Goal: Feedback & Contribution: Submit feedback/report problem

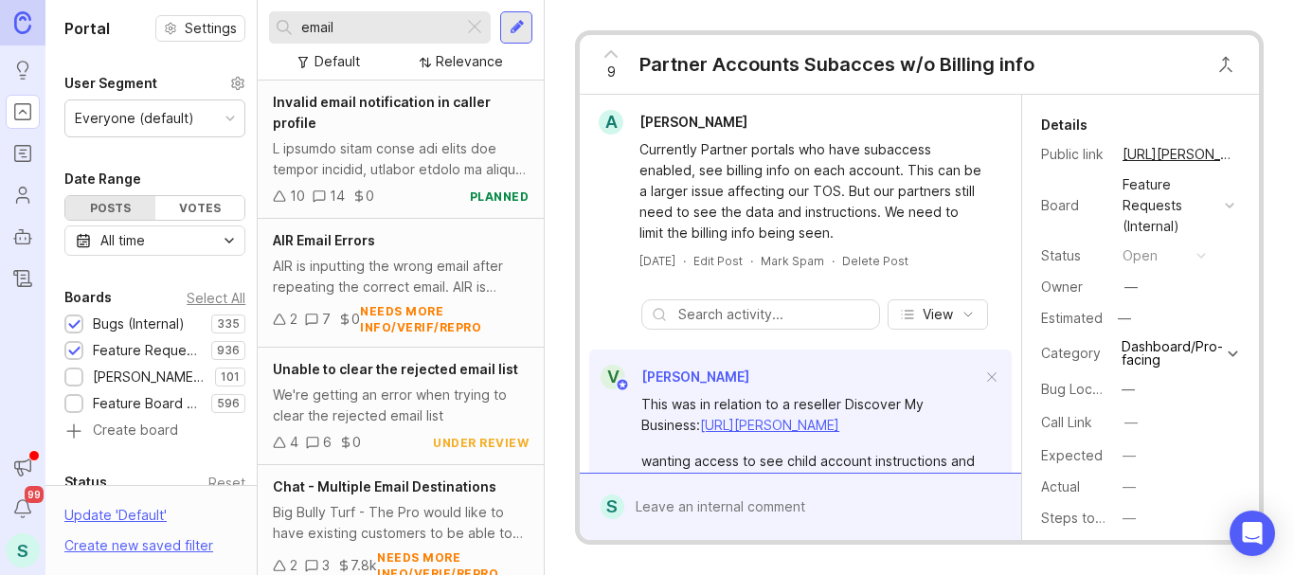
click at [345, 105] on span "Invalid email notification in caller profile" at bounding box center [382, 112] width 218 height 37
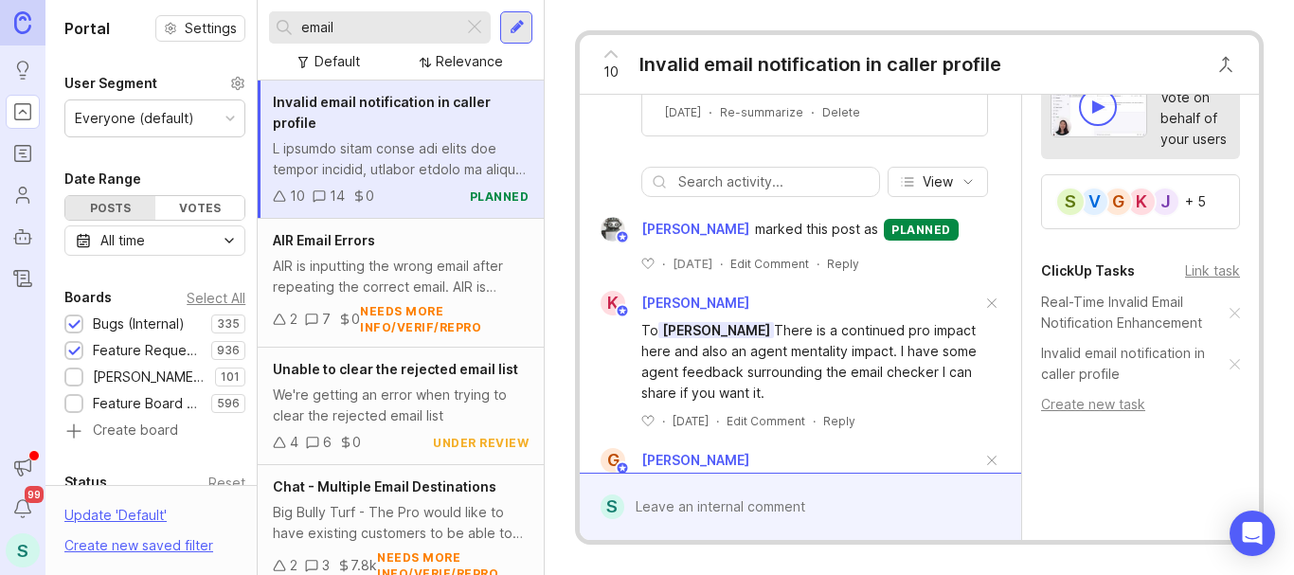
scroll to position [3030, 0]
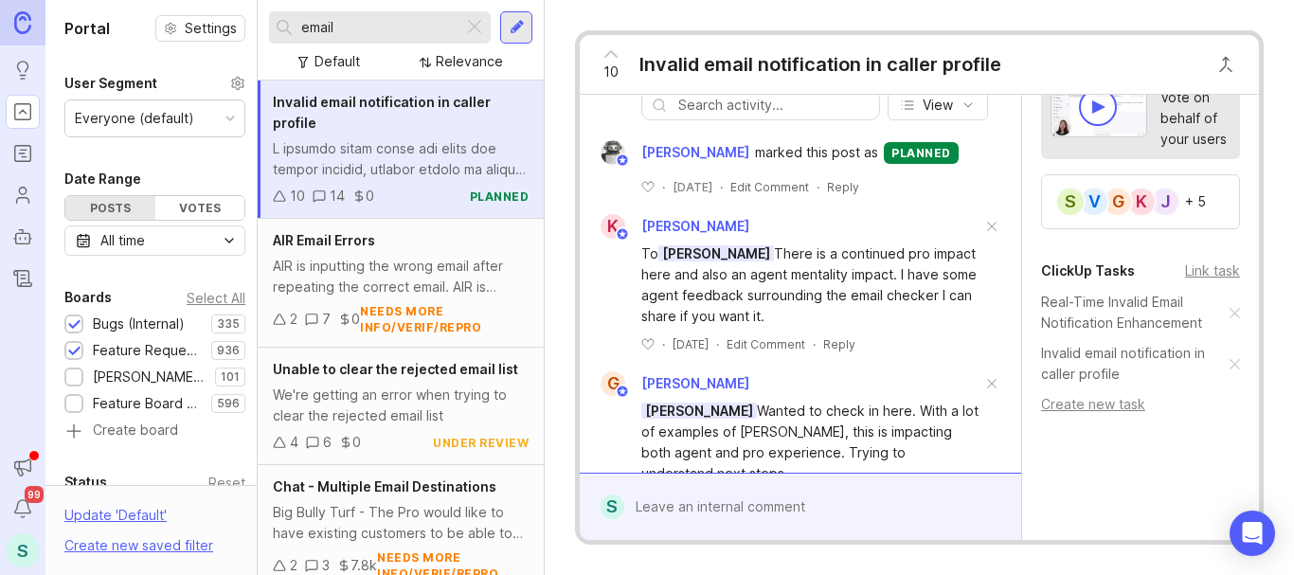
click at [1022, 221] on div "10 Voters Add voter Tip Vote on behalf of your users J K G V S + 5" at bounding box center [1140, 125] width 237 height 207
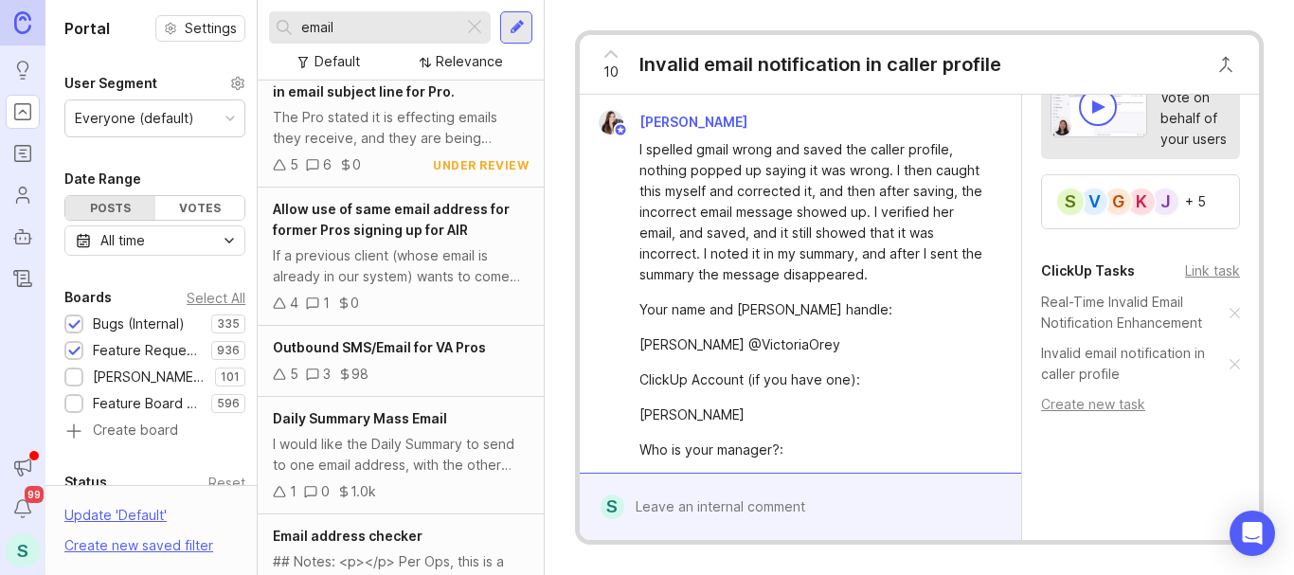
scroll to position [663, 0]
click at [346, 28] on input "email" at bounding box center [378, 27] width 154 height 21
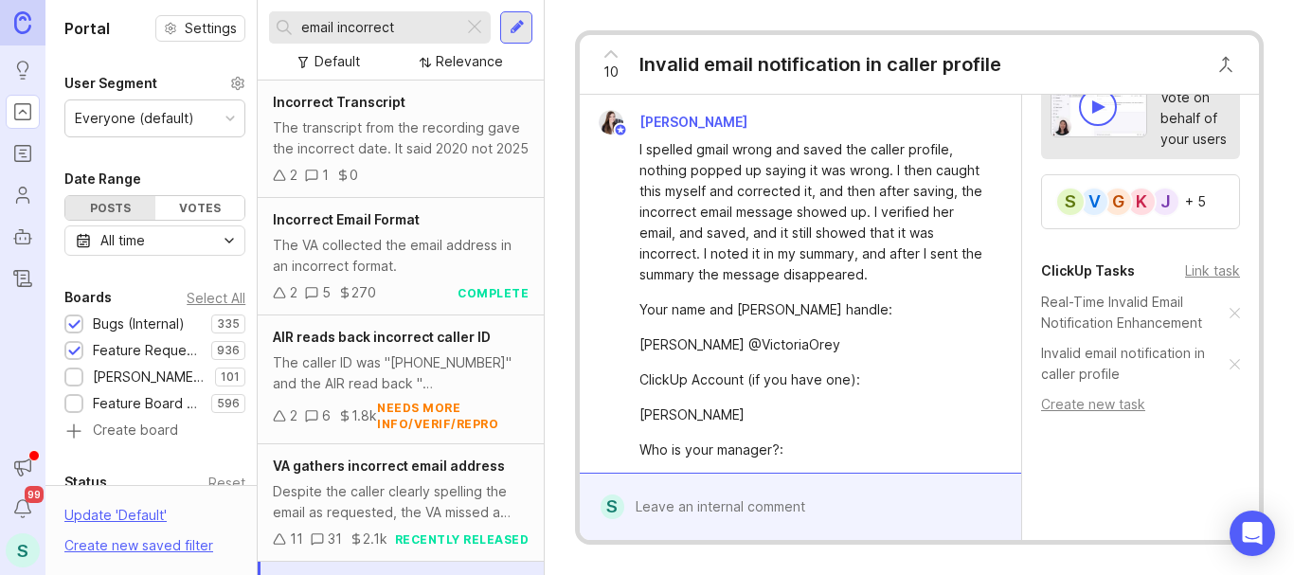
type input "email incorrect"
click at [511, 28] on div at bounding box center [516, 27] width 15 height 17
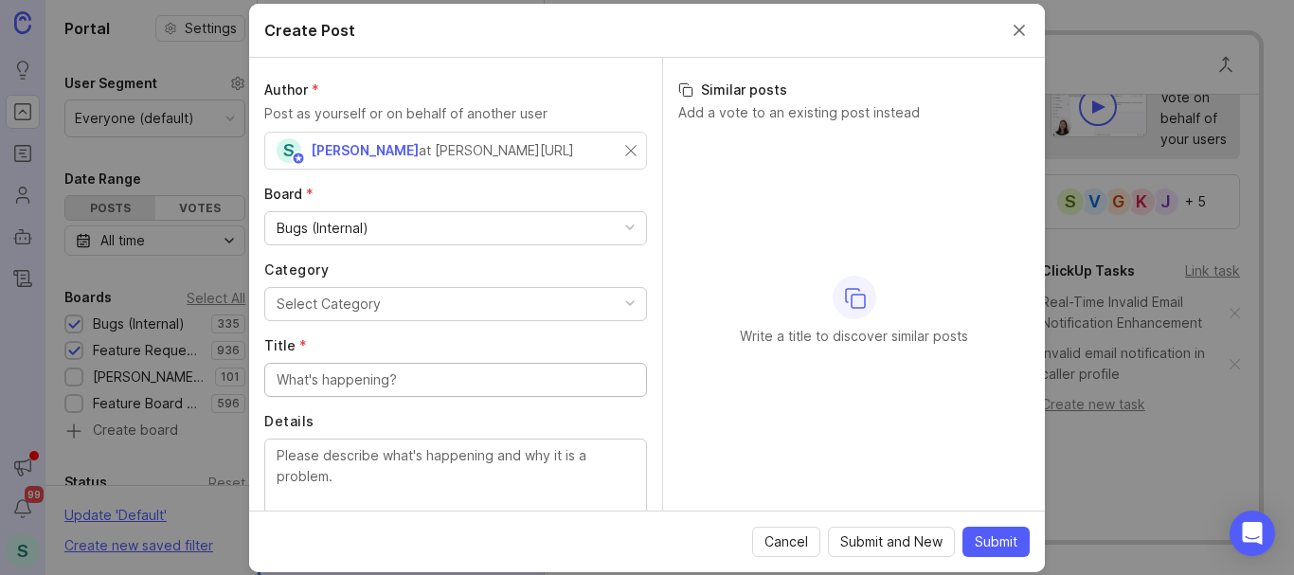
click at [359, 229] on div "Bugs (Internal)" at bounding box center [323, 228] width 92 height 21
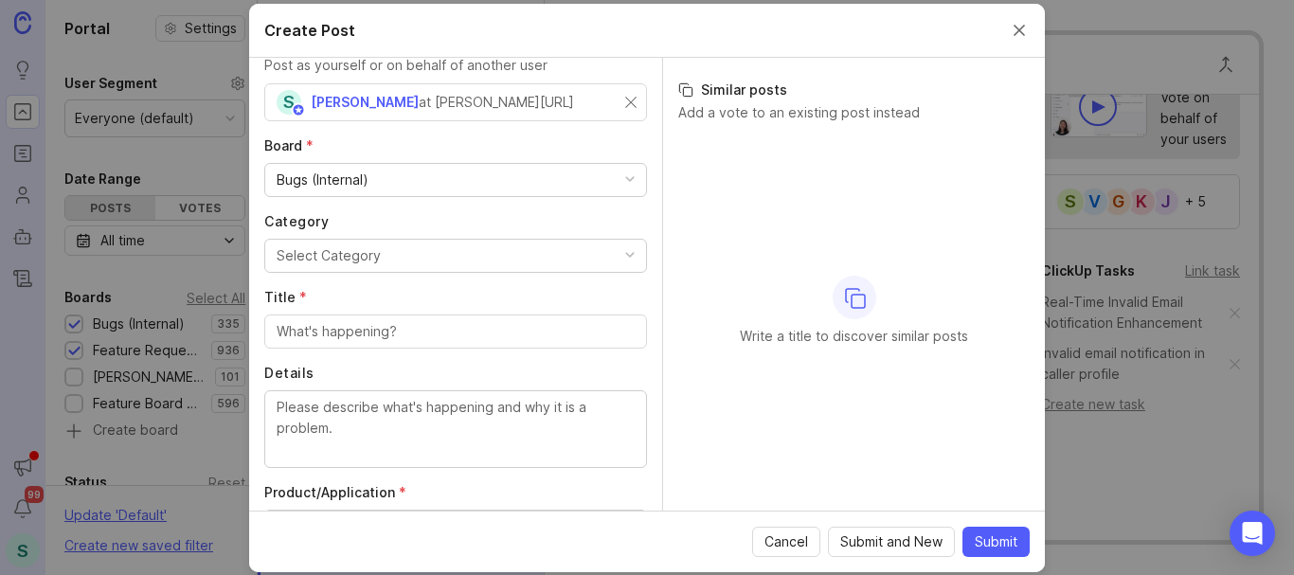
scroll to position [95, 0]
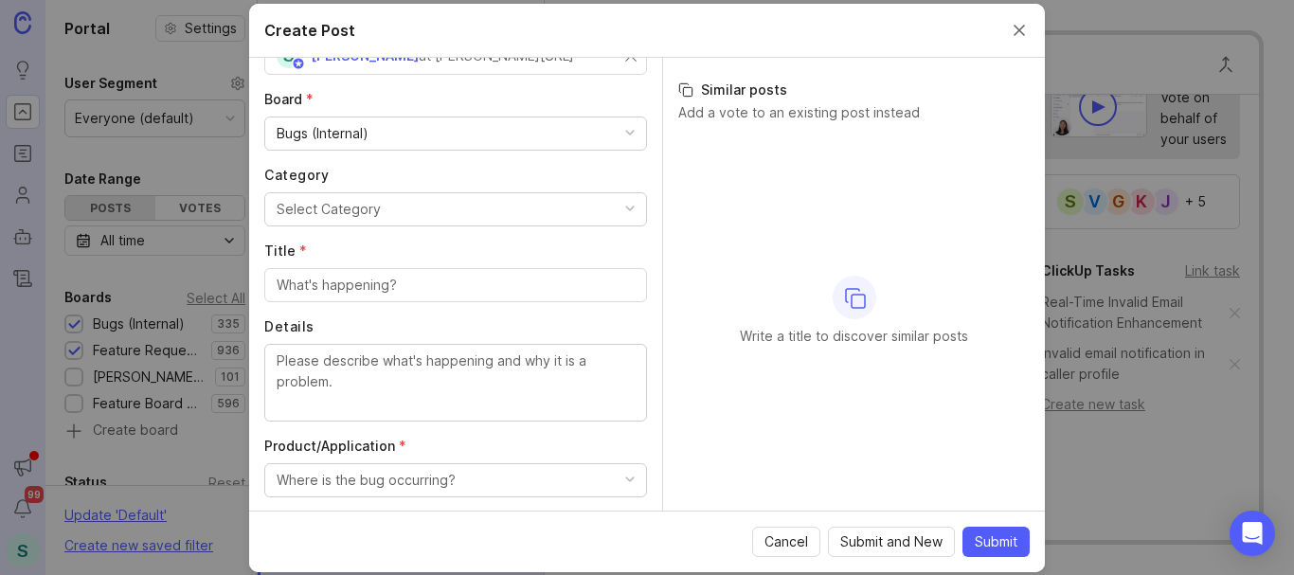
click at [411, 131] on div "Bugs (Internal)" at bounding box center [455, 133] width 381 height 32
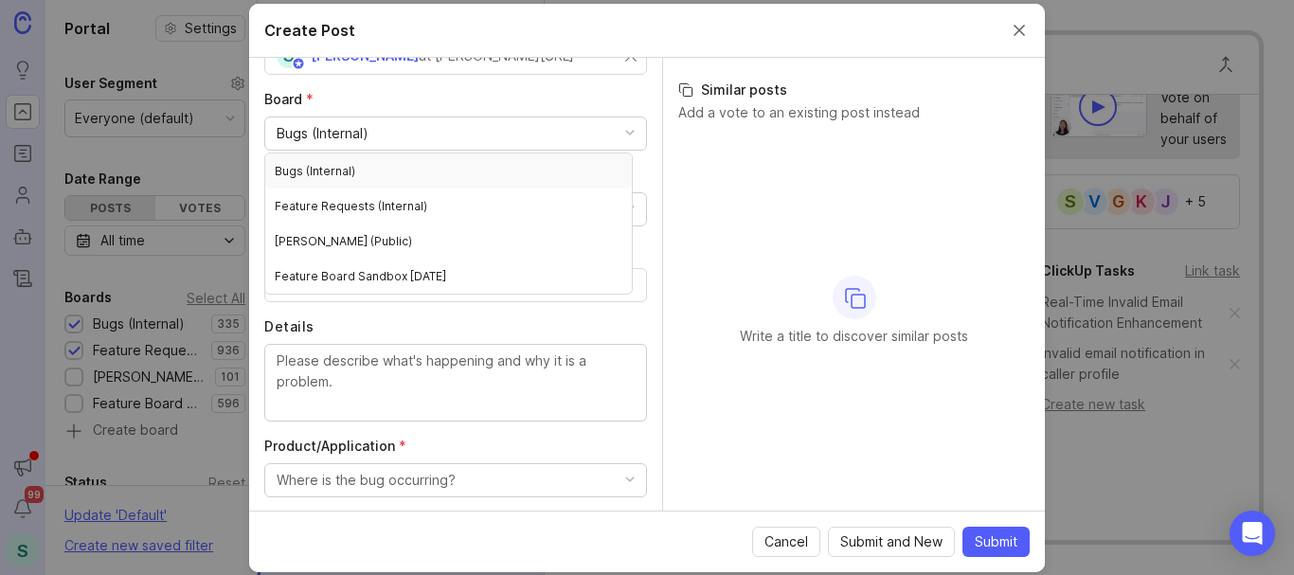
scroll to position [76, 0]
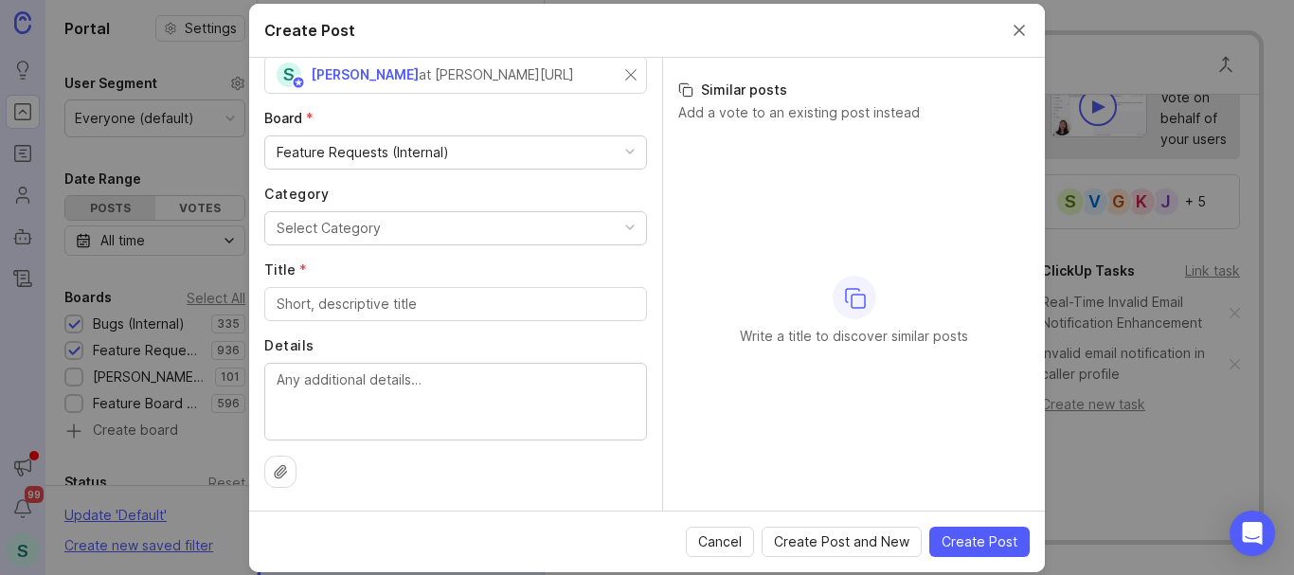
click at [365, 232] on div "Select Category" at bounding box center [329, 228] width 104 height 21
click at [393, 158] on div "Feature Requests (Internal)" at bounding box center [363, 152] width 172 height 21
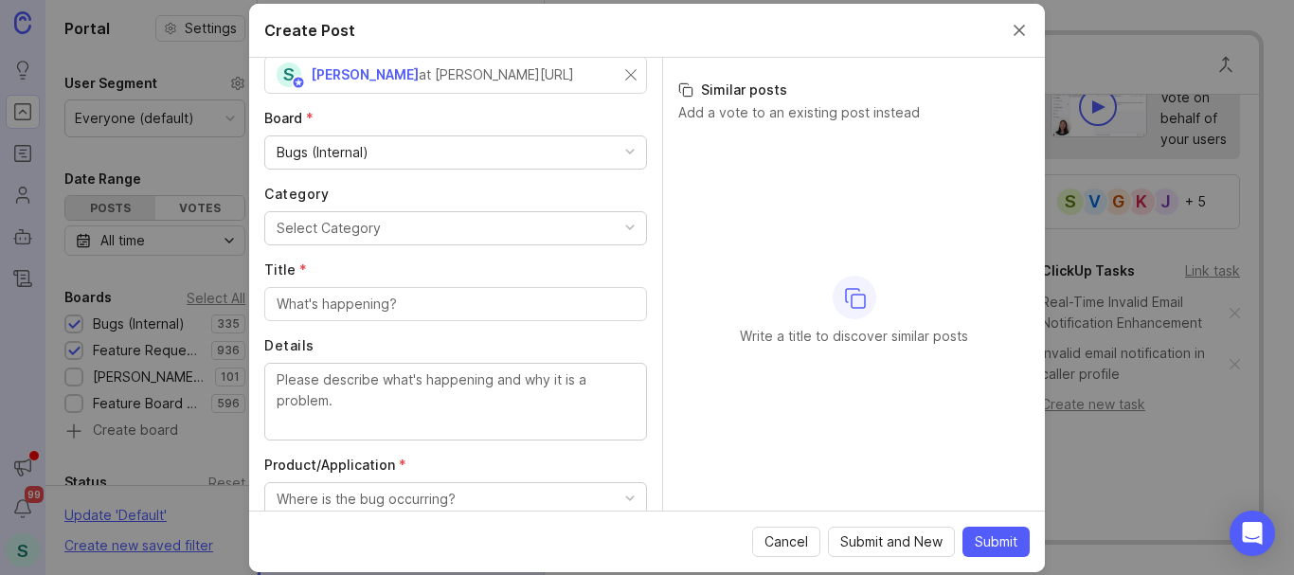
click at [317, 230] on div "Select Category" at bounding box center [329, 228] width 104 height 21
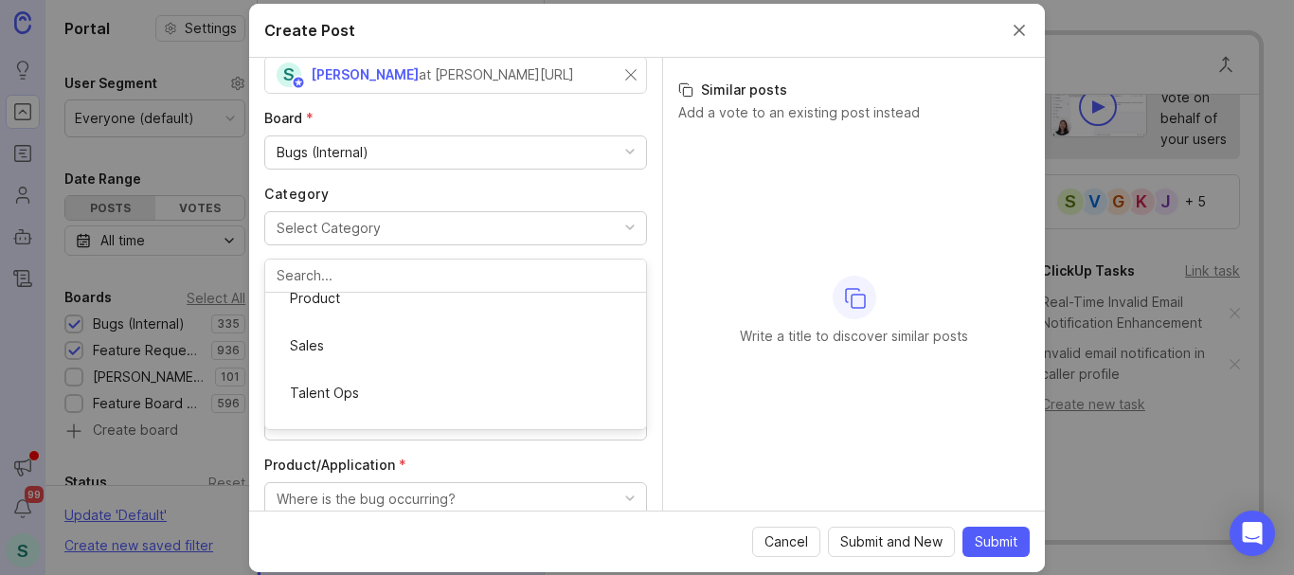
scroll to position [345, 0]
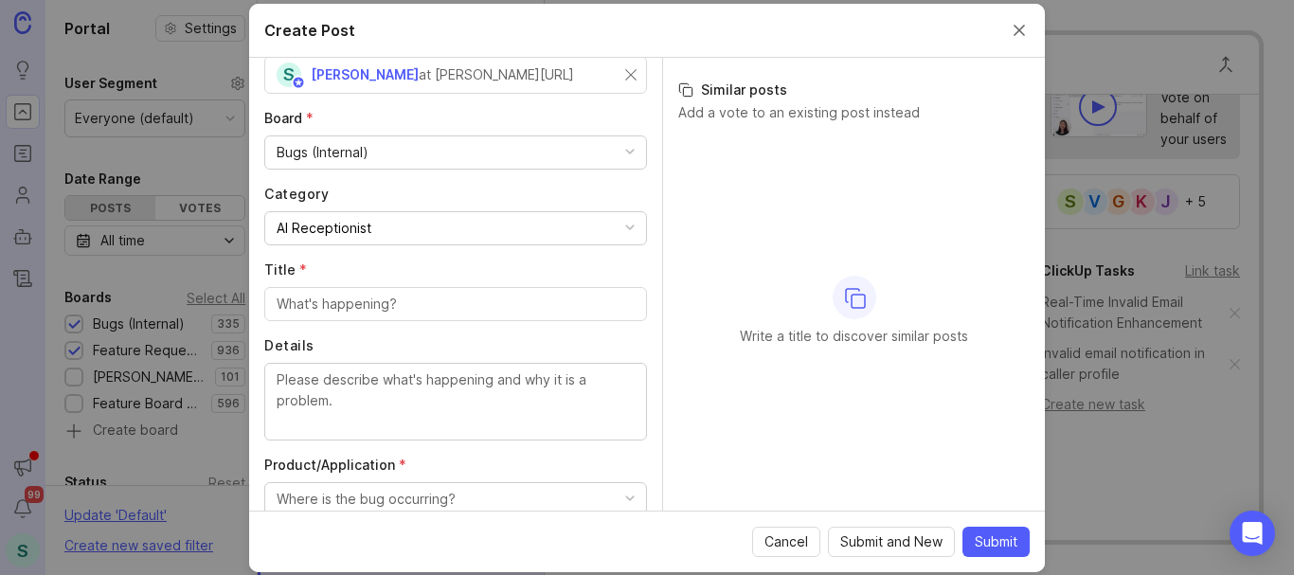
click at [335, 308] on input "Title *" at bounding box center [456, 304] width 358 height 21
type input "A"
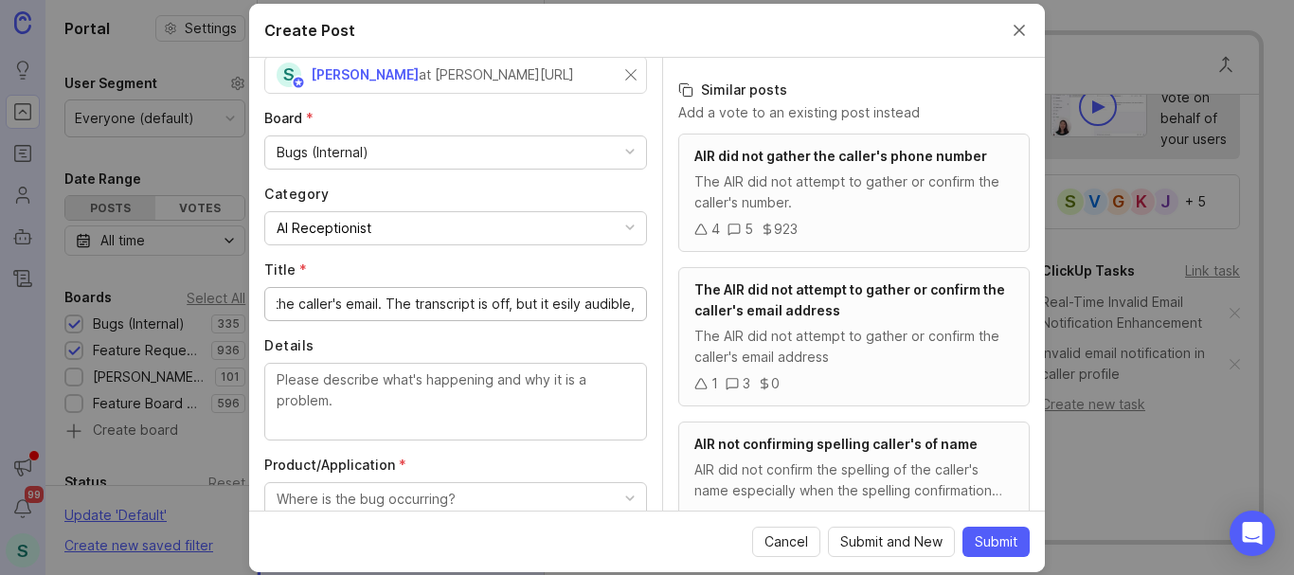
scroll to position [0, 182]
click at [542, 300] on input "AIR did not correctly hear the caller's email. The transcript is off, but it es…" at bounding box center [456, 304] width 358 height 21
type input "AIR did not correctly hear the caller's email. The transcript is off, but it ea…"
click at [628, 301] on div "AIR did not correctly hear the caller's email. The transcript is off, but it ea…" at bounding box center [455, 304] width 383 height 34
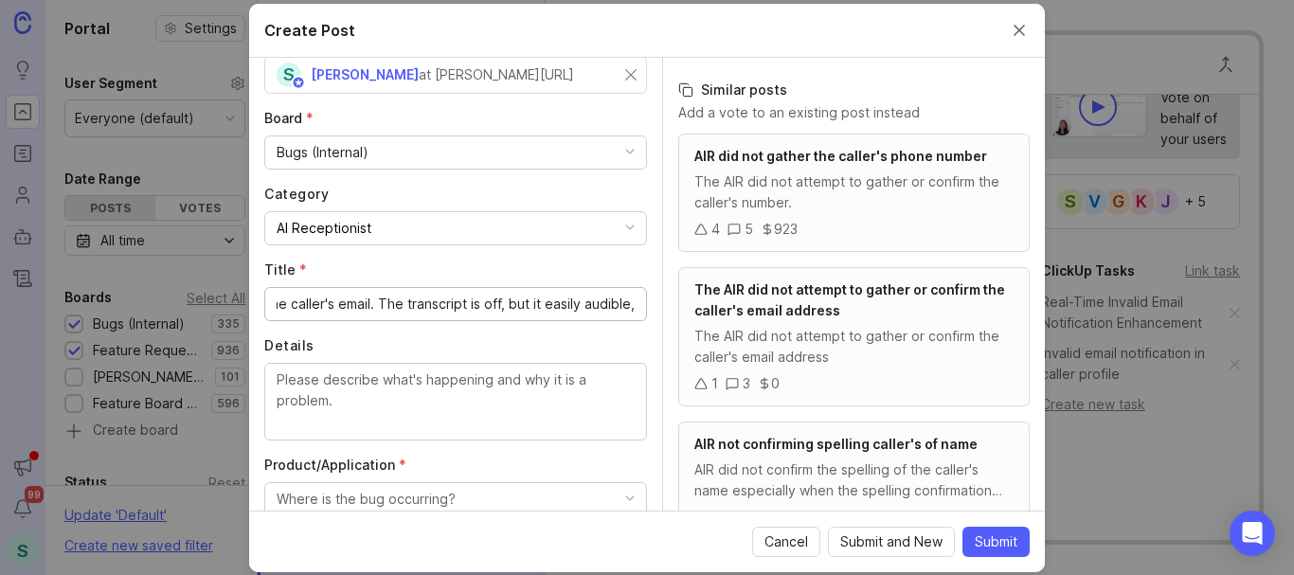
click at [451, 377] on textarea "Details" at bounding box center [456, 400] width 358 height 63
paste textarea "d a n n y m a h a n nine at gmail dot com"
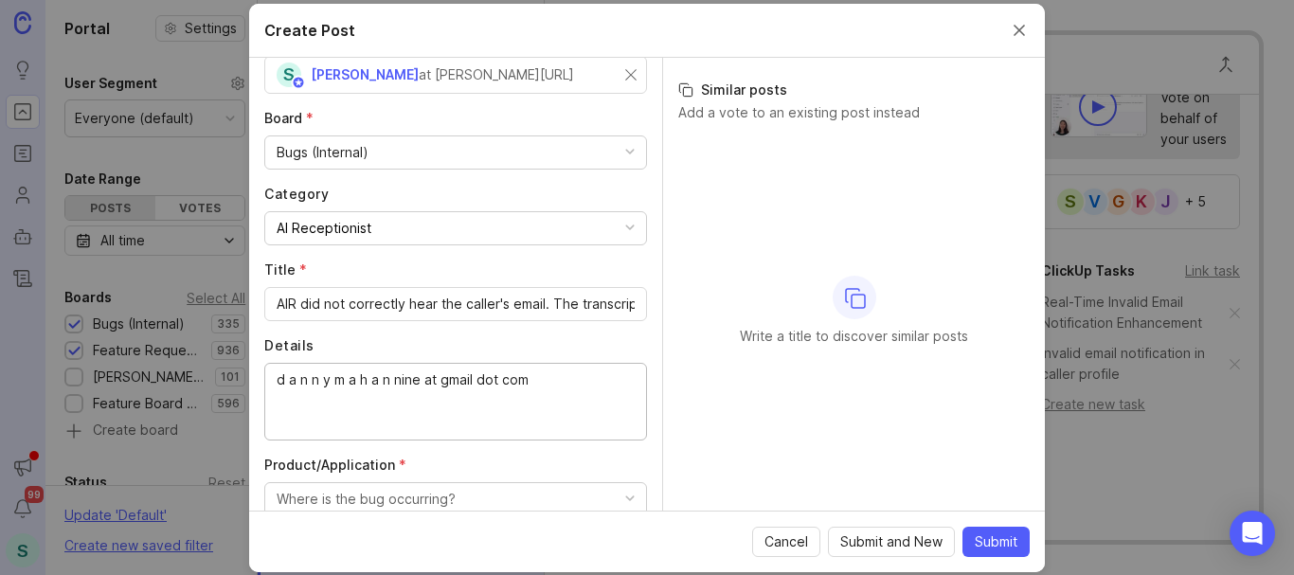
type textarea "d a n n y m a h a n nine at gmail dot com"
drag, startPoint x: 344, startPoint y: 304, endPoint x: 301, endPoint y: 307, distance: 42.7
click at [301, 307] on input "AIR did not correctly hear the caller's email. The transcript is off, but it ea…" at bounding box center [456, 304] width 358 height 21
drag, startPoint x: 465, startPoint y: 302, endPoint x: 690, endPoint y: 309, distance: 225.5
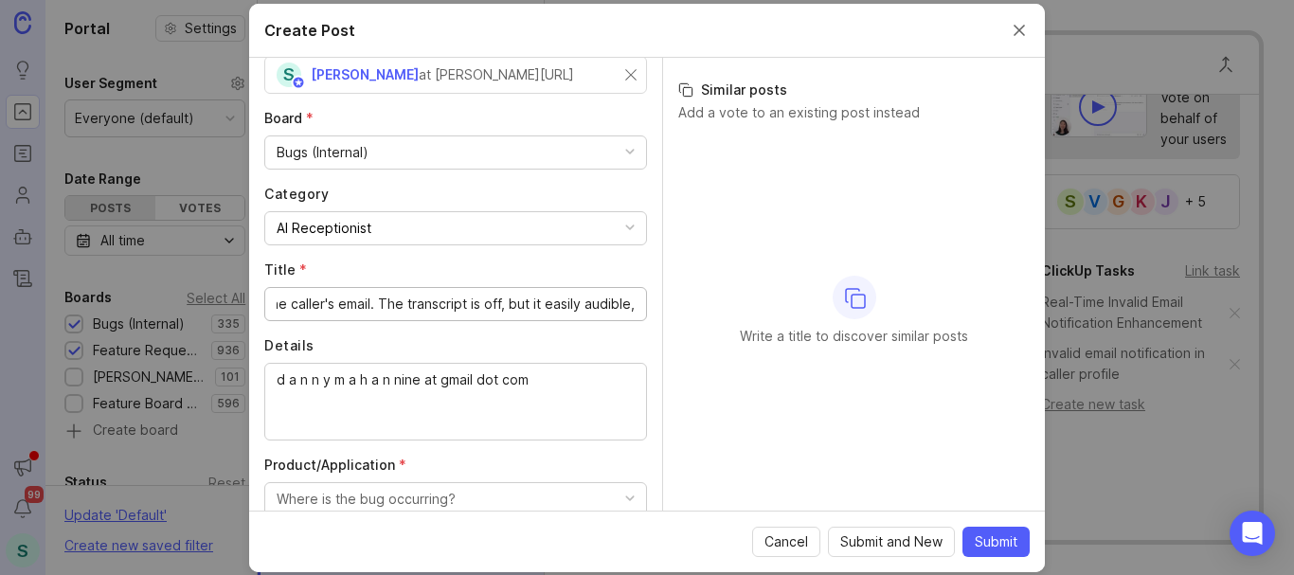
click at [690, 309] on div "Author * Post as yourself or on behalf of another user S [PERSON_NAME] at [PERS…" at bounding box center [646, 284] width 795 height 453
type input "AIR Did Not Understand Email"
paste textarea "correctly hear the caller's email. The transcript is off, but it easily audible,"
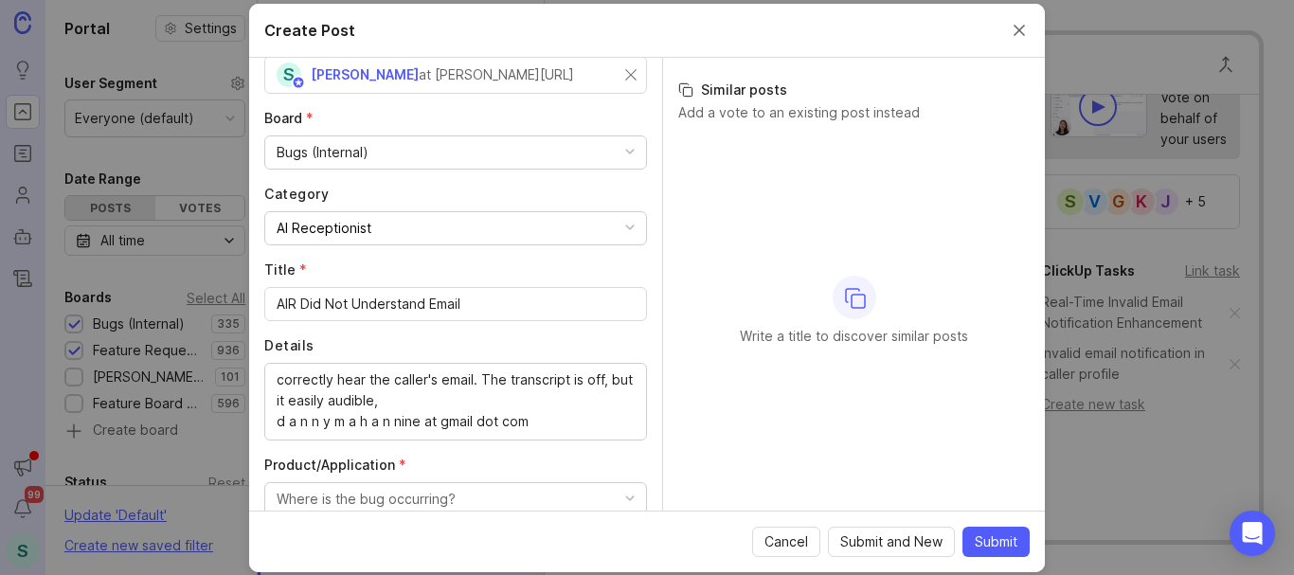
click at [479, 319] on div "AIR Did Not Understand Email" at bounding box center [455, 304] width 383 height 34
click at [488, 300] on input "AIR Did Not Understand Email" at bounding box center [456, 304] width 358 height 21
click at [490, 300] on input "AIR Did Not Understand Email" at bounding box center [456, 304] width 358 height 21
click at [275, 375] on div "correctly hear the caller's email. The transcript is off, but it easily audible…" at bounding box center [455, 402] width 383 height 78
click at [500, 420] on textarea "correctly hear the caller's email. The transcript is off, but it easily audible…" at bounding box center [456, 400] width 358 height 63
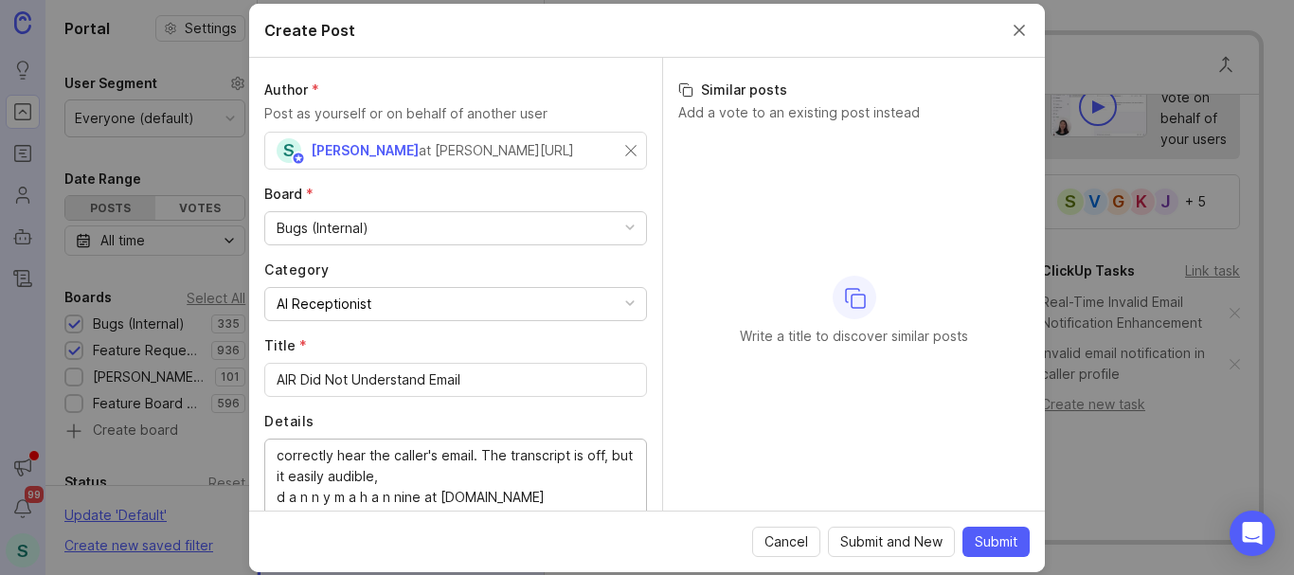
scroll to position [95, 0]
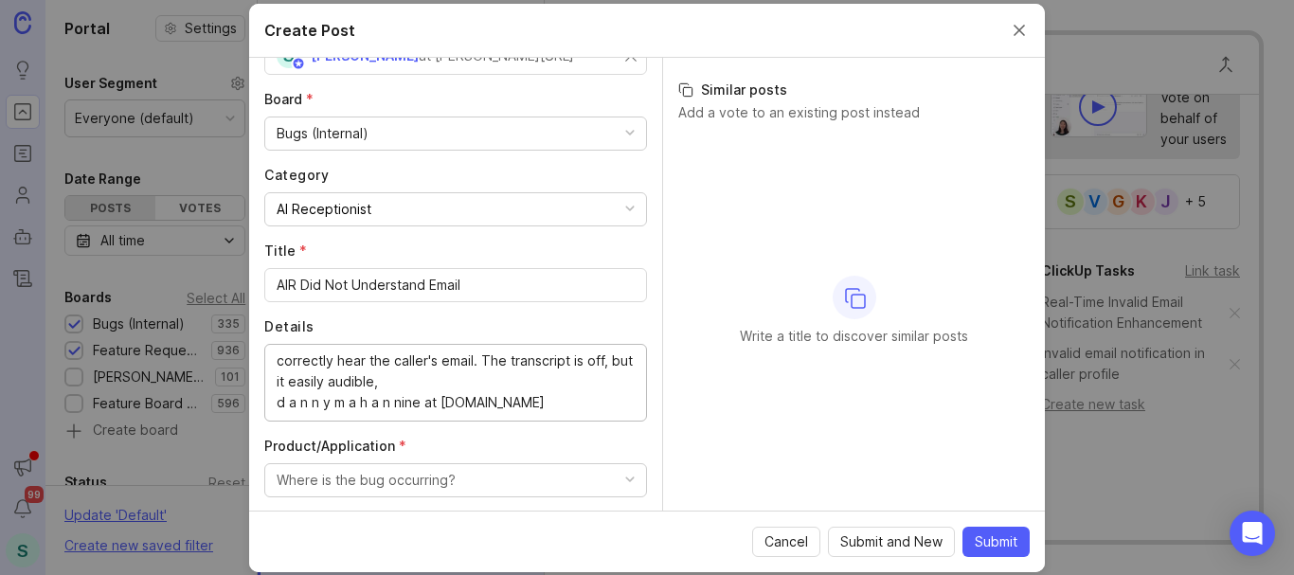
type textarea "correctly hear the caller's email. The transcript is off, but it easily audible…"
click at [272, 360] on div "correctly hear the caller's email. The transcript is off, but it easily audible…" at bounding box center [455, 383] width 383 height 78
click at [276, 363] on div "correctly hear the caller's email. The transcript is off, but it easily audible…" at bounding box center [455, 383] width 383 height 78
click at [377, 284] on input "AIR Did Not Understand Email" at bounding box center [456, 285] width 358 height 21
click at [378, 284] on input "AIR Did Not Understand Email" at bounding box center [456, 285] width 358 height 21
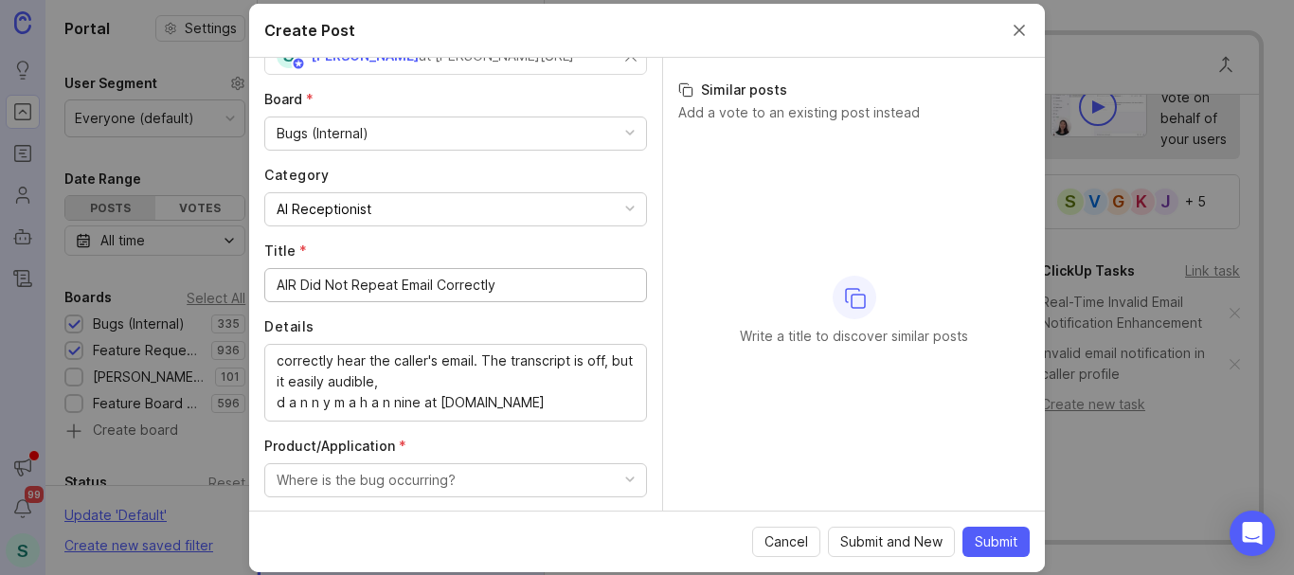
type input "AIR Did Not Repeat Email Correctly"
click at [273, 361] on div "correctly hear the caller's email. The transcript is off, but it easily audible…" at bounding box center [455, 383] width 383 height 78
drag, startPoint x: 277, startPoint y: 358, endPoint x: 504, endPoint y: 366, distance: 226.5
click at [504, 366] on textarea "correctly hear the caller's email. The transcript is off, but it easily audible…" at bounding box center [456, 381] width 358 height 63
click at [531, 403] on textarea "correctly hear the caller's email. The transcript is off, but it easily audible…" at bounding box center [456, 381] width 358 height 63
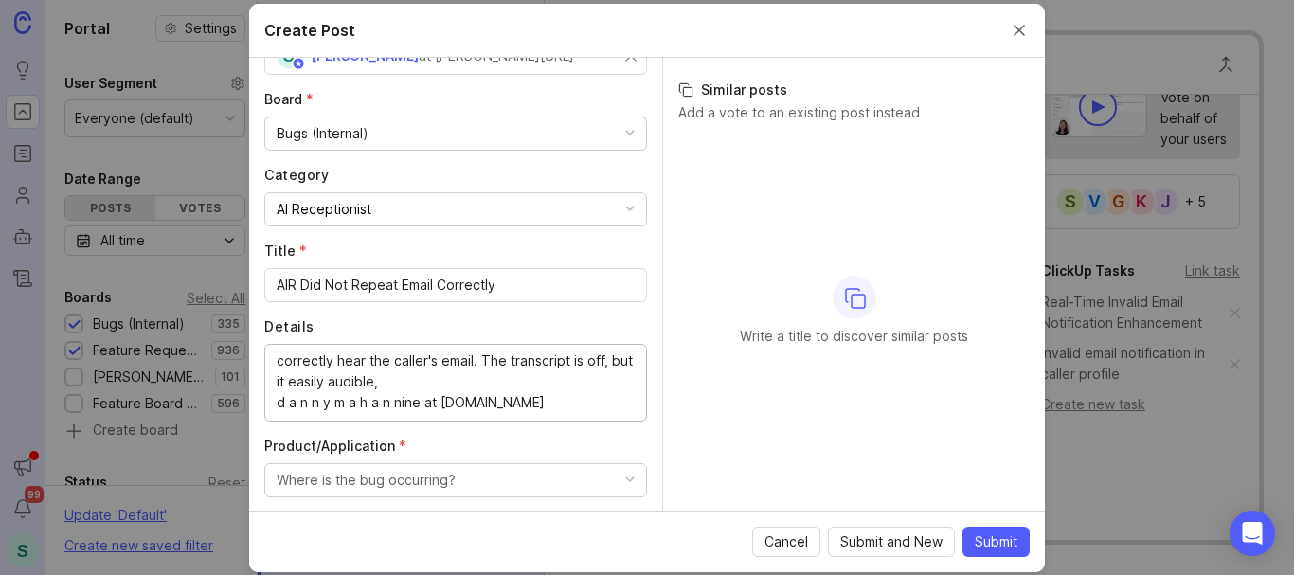
drag, startPoint x: 527, startPoint y: 407, endPoint x: 249, endPoint y: 338, distance: 286.9
click at [249, 338] on div "Author * Post as yourself or on behalf of another user S [PERSON_NAME] at [PERS…" at bounding box center [455, 284] width 413 height 453
click at [444, 366] on textarea "The transcript and audio confrim the caller spelld out the name as" at bounding box center [456, 381] width 358 height 63
click at [0, 0] on lt-span "conf ir m" at bounding box center [0, 0] width 0 height 0
click at [569, 355] on textarea "The transcript and audio confrim the caller spelld out the name as" at bounding box center [456, 381] width 358 height 63
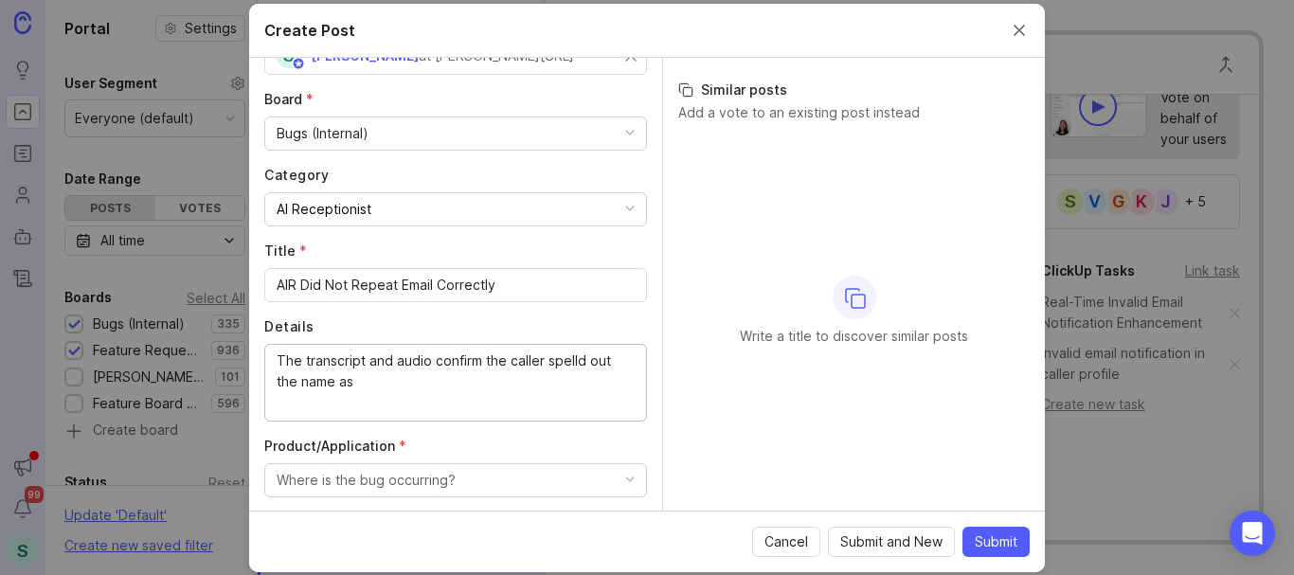
click at [0, 0] on lt-span "spell e d" at bounding box center [0, 0] width 0 height 0
click at [378, 386] on textarea "The transcript and audio confirm the caller spelld out the name as" at bounding box center [456, 381] width 358 height 63
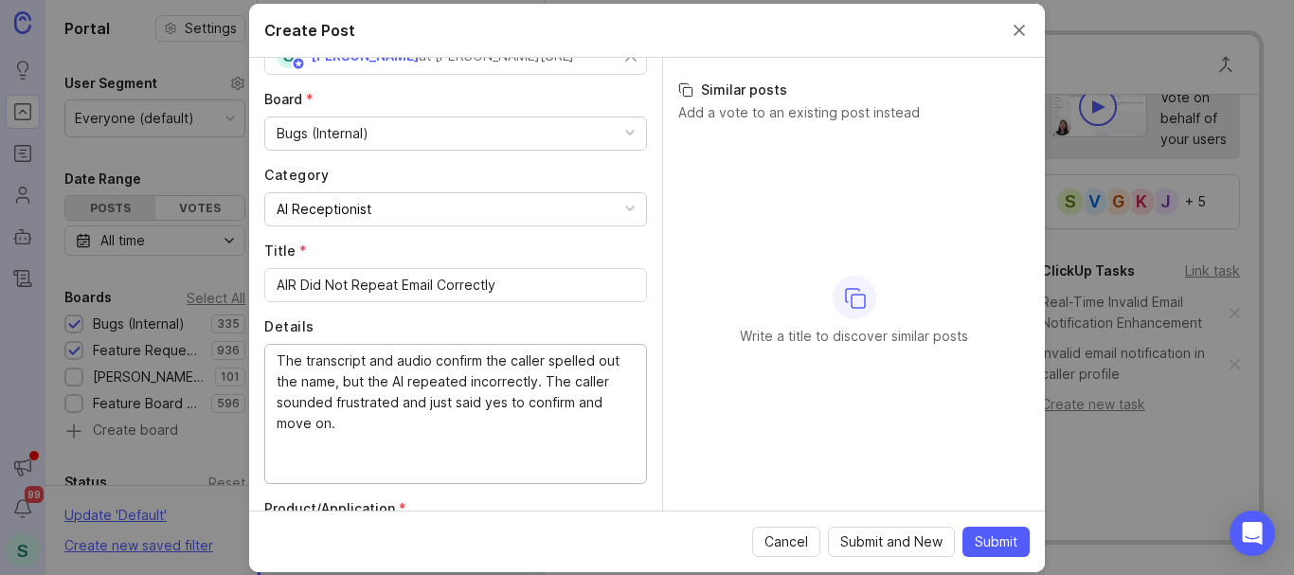
paste textarea "[Start: 00:00:50] [Caller] at g d a n n y m a h a n nine at gmail dot com. [End…"
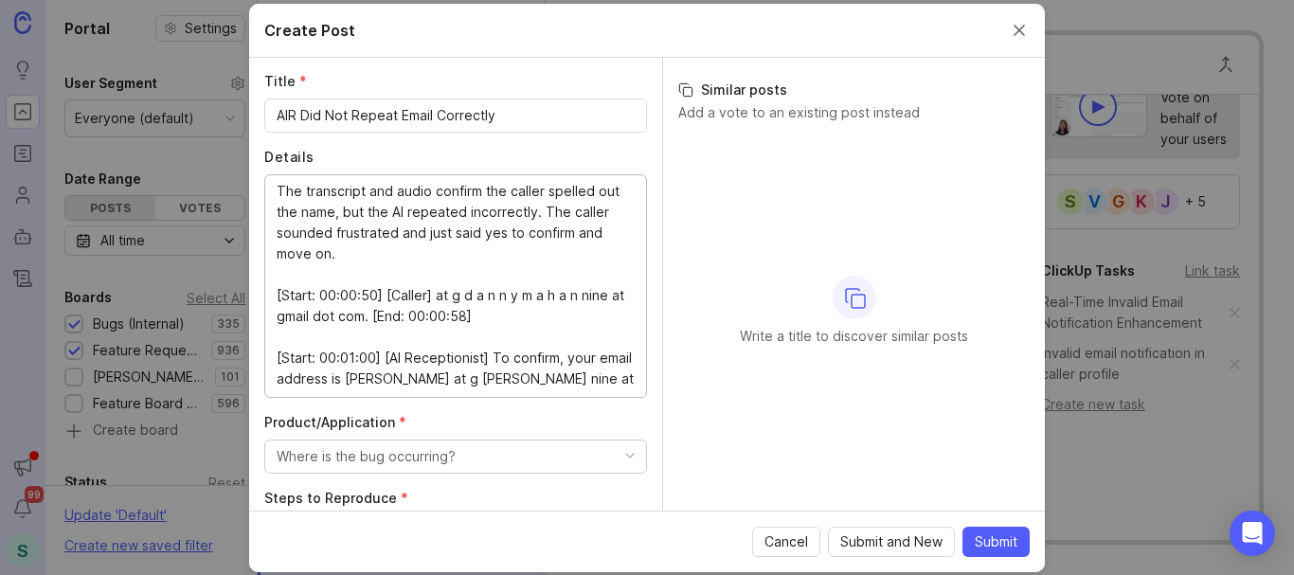
scroll to position [284, 0]
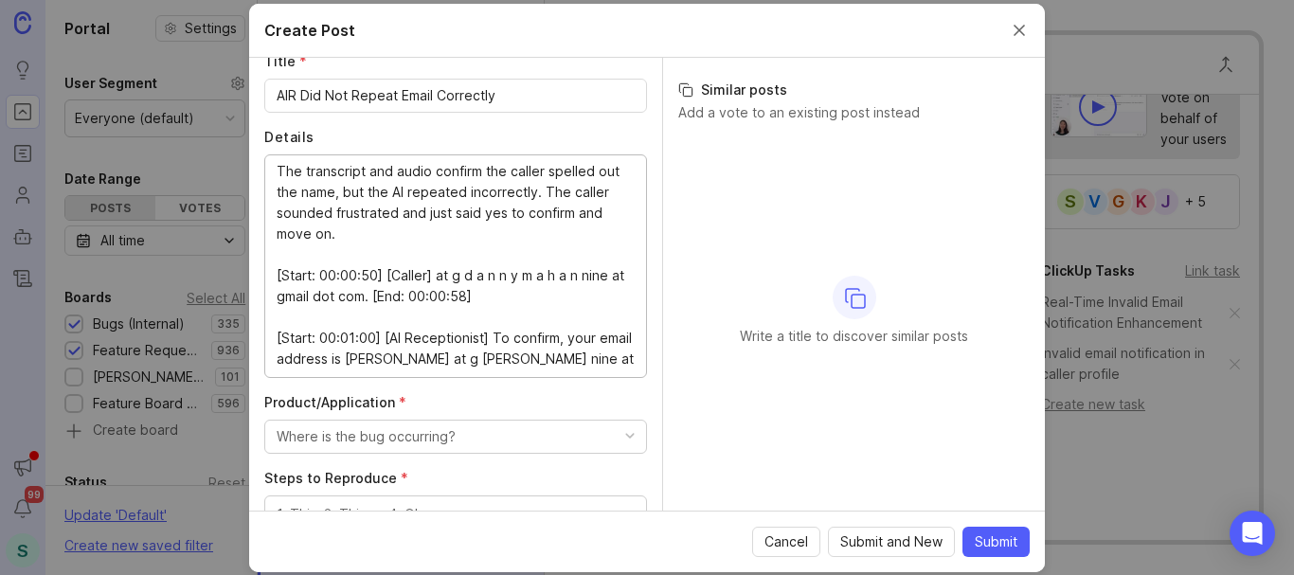
click at [428, 235] on textarea "The transcript and audio confirm the caller spelled out the name, but the AI re…" at bounding box center [456, 265] width 358 height 208
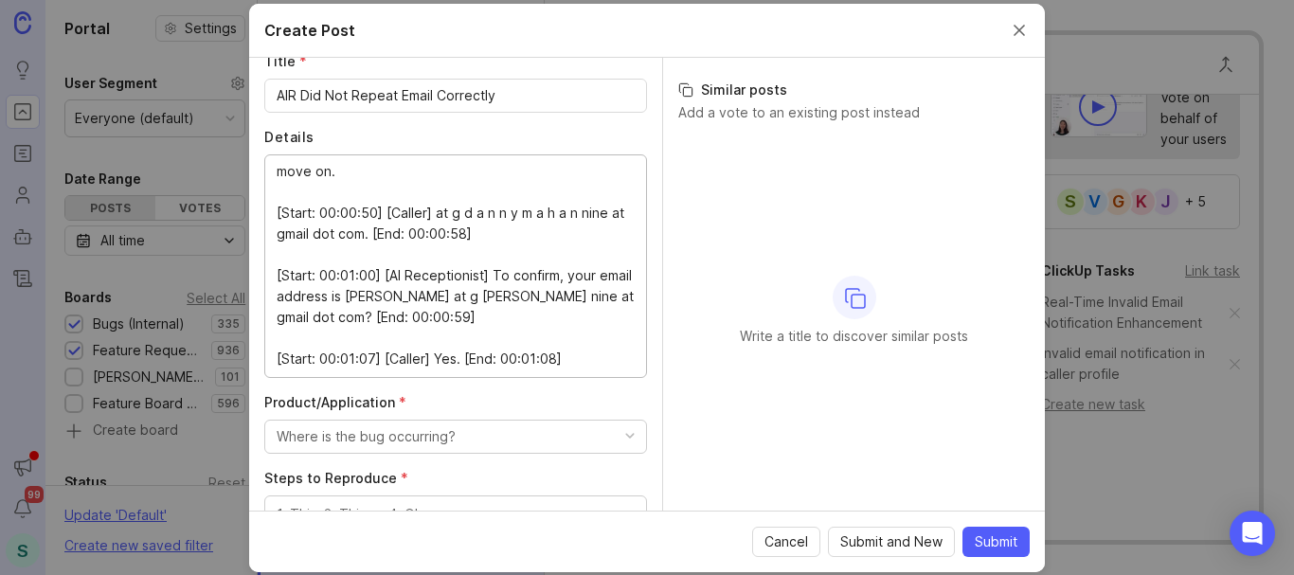
click at [438, 183] on textarea "The transcript and audio confirm the caller spelled out the name, but the AI re…" at bounding box center [456, 265] width 358 height 208
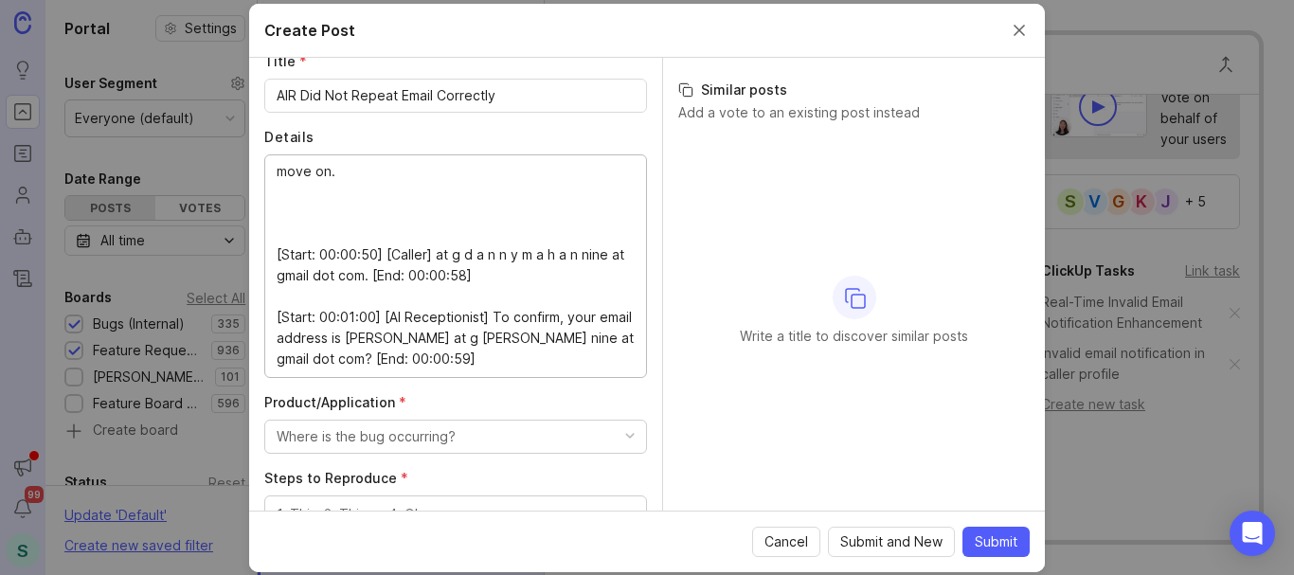
paste textarea "[URL][PERSON_NAME]"
click at [282, 195] on textarea "The transcript and audio confirm the caller spelled out the name, but the AI re…" at bounding box center [456, 265] width 358 height 208
paste textarea "AAA Transport Solutions"
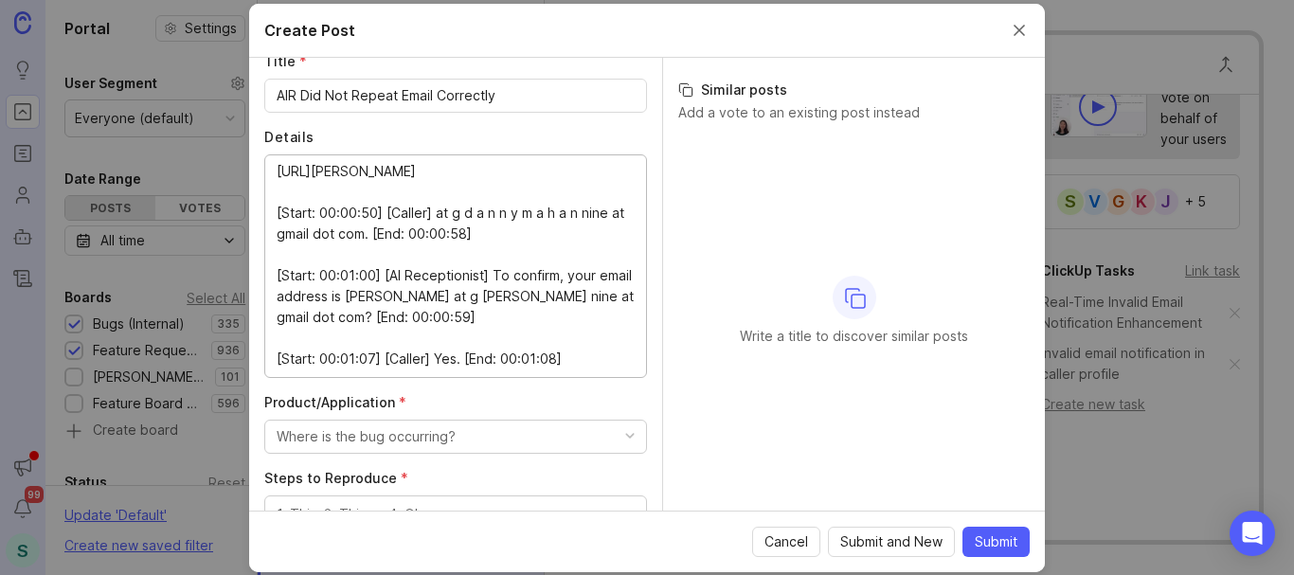
scroll to position [379, 0]
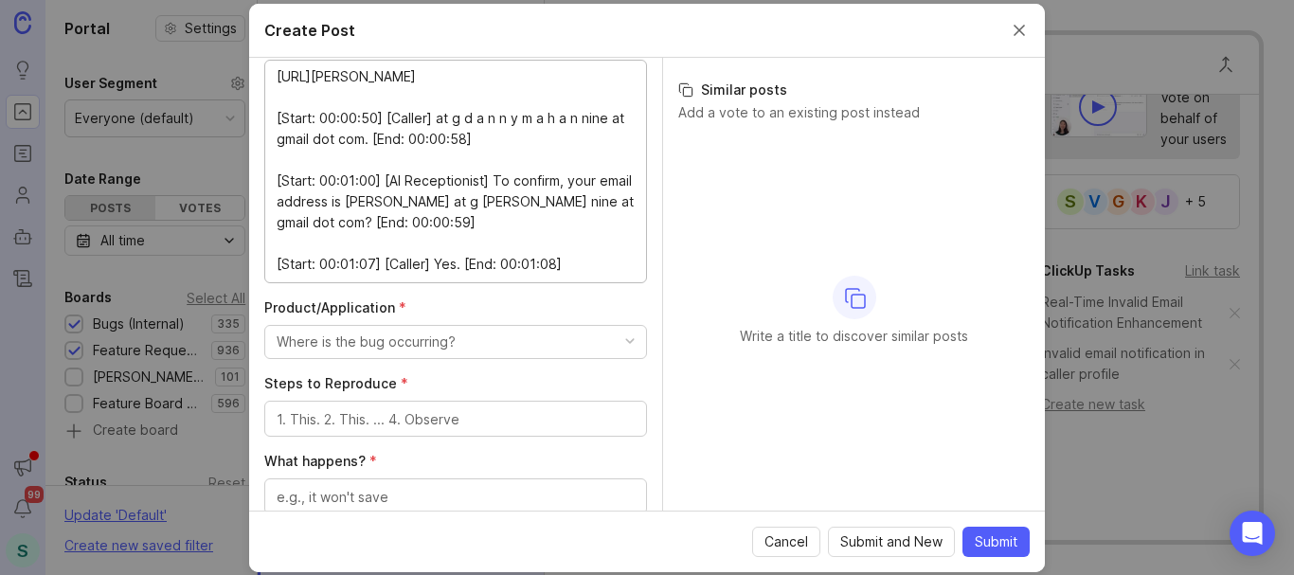
click at [344, 160] on textarea "The transcript and audio confirm the caller spelled out the name, but the AI re…" at bounding box center [456, 170] width 358 height 208
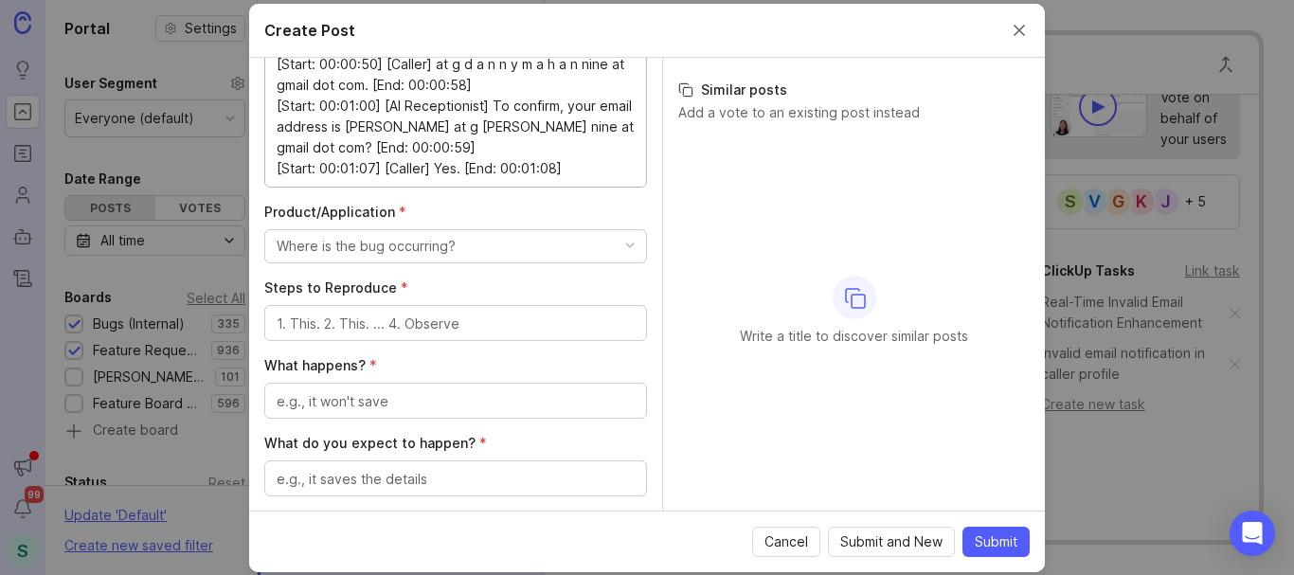
scroll to position [474, 0]
type textarea "The transcript and audio confirm the caller spelled out the name, but the AI re…"
click at [368, 241] on div "Where is the bug occurring?" at bounding box center [366, 247] width 179 height 21
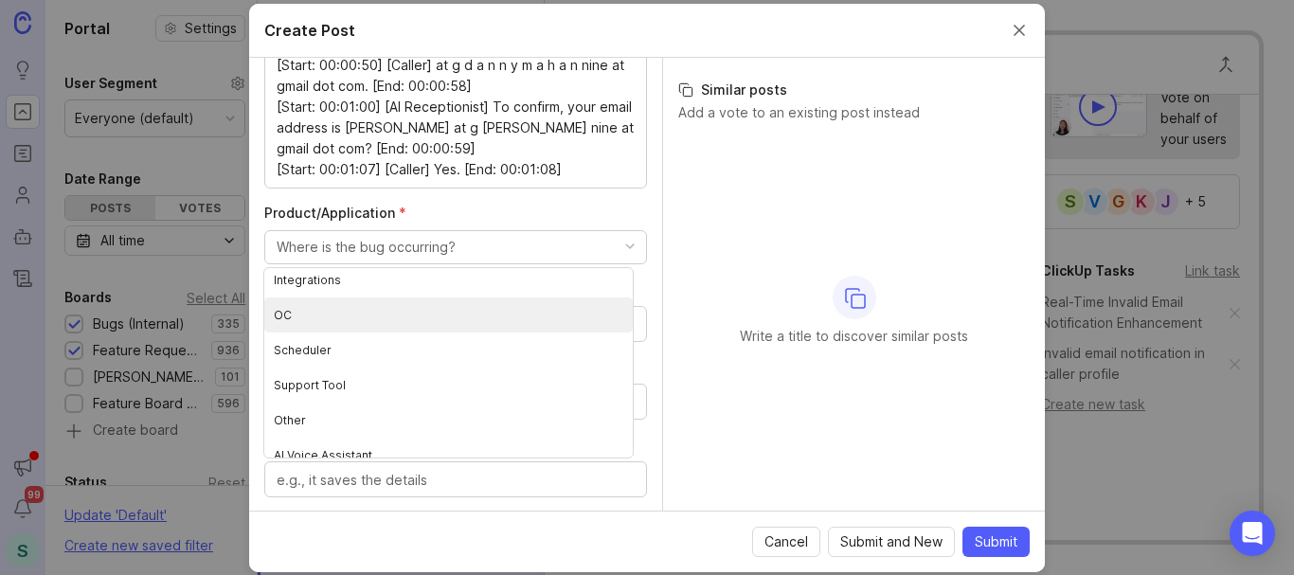
scroll to position [231, 0]
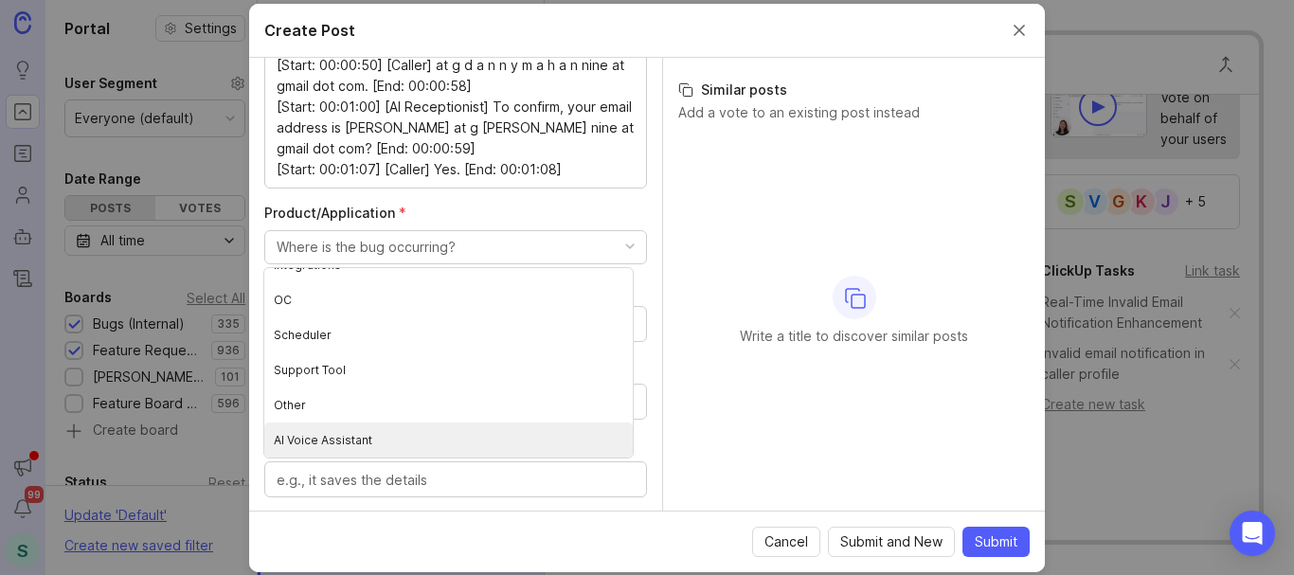
click at [391, 447] on Assistant "AI Voice Assistant" at bounding box center [448, 439] width 368 height 35
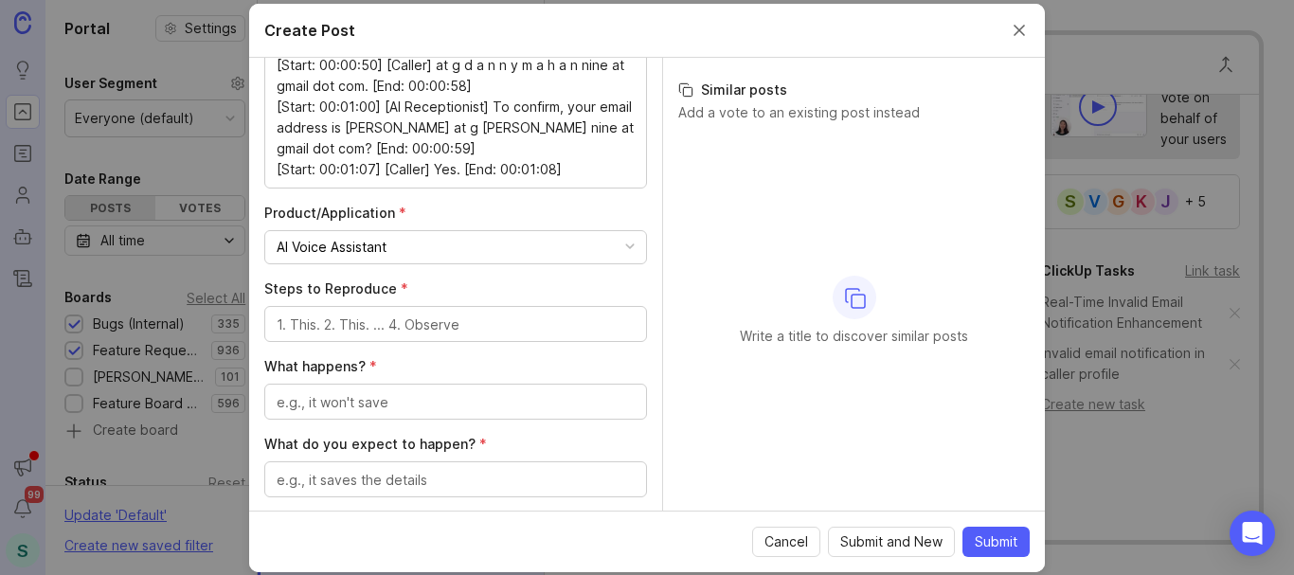
click at [376, 323] on textarea "Steps to Reproduce *" at bounding box center [456, 324] width 358 height 21
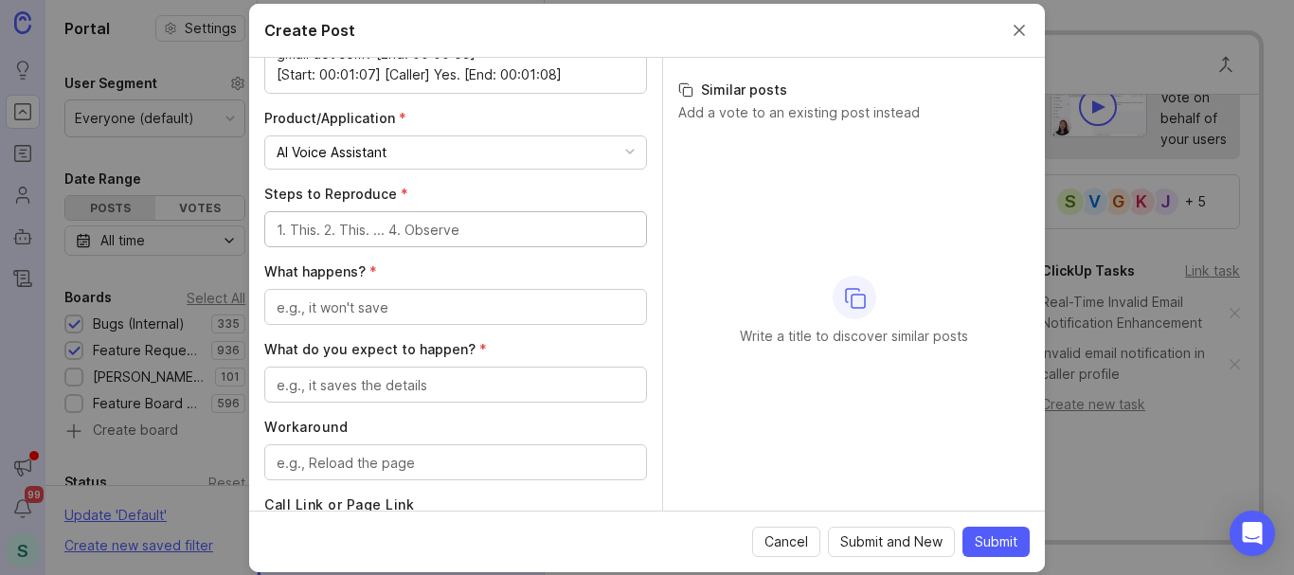
click at [383, 233] on textarea "Steps to Reproduce *" at bounding box center [456, 230] width 358 height 21
type textarea "S"
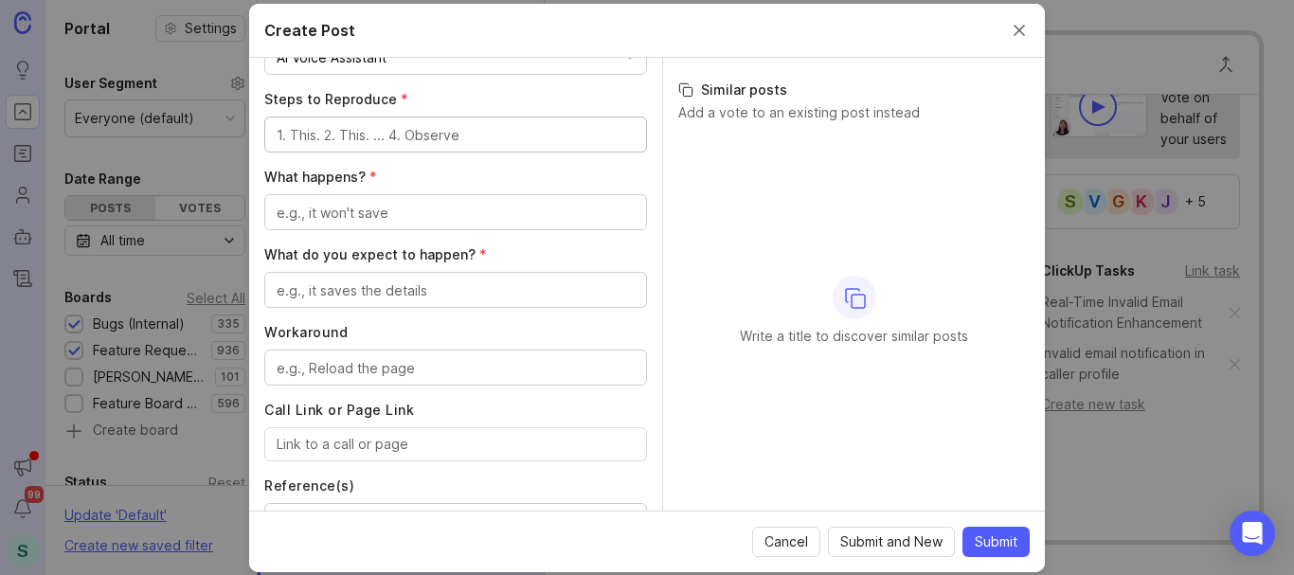
scroll to position [758, 0]
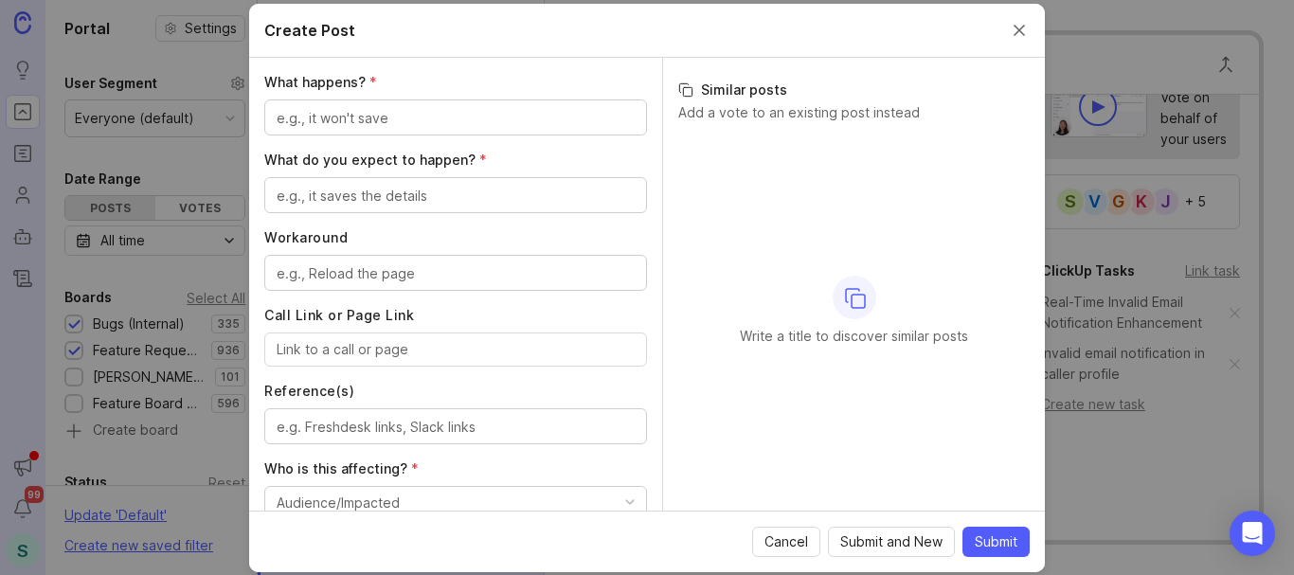
click at [348, 350] on input "Call Link or Page Link" at bounding box center [456, 349] width 358 height 21
paste input "AAA Transport Solutions"
type input "AAA Transport Solutions"
paste input "[URL][PERSON_NAME]"
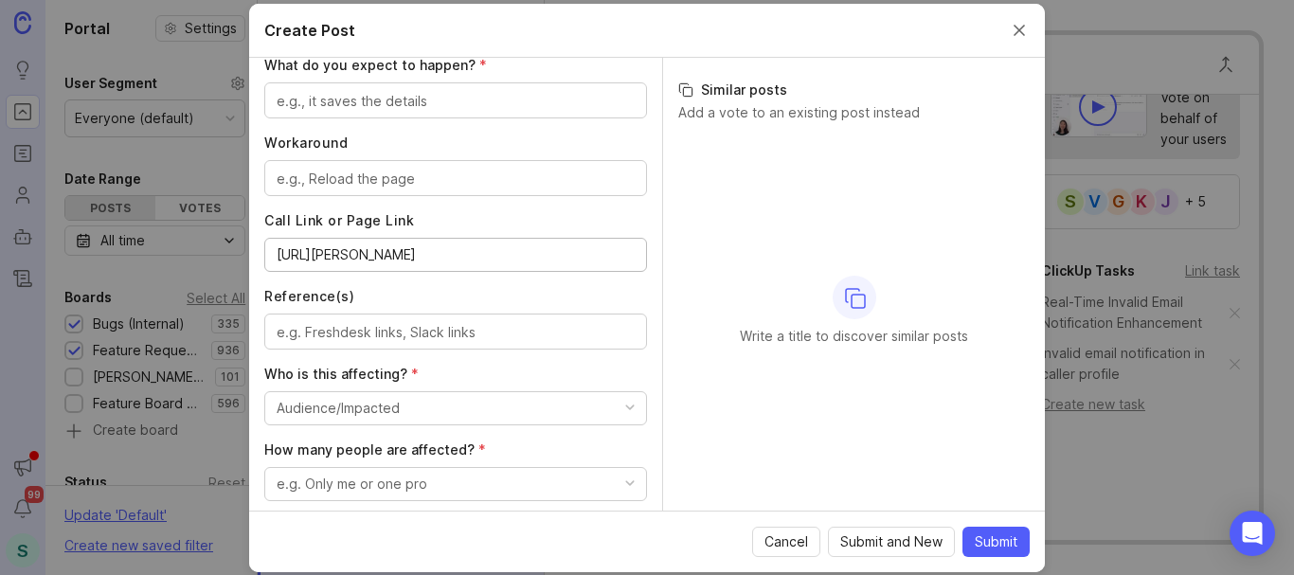
type input "[URL][PERSON_NAME]"
click at [457, 408] on button "Audience/Impacted" at bounding box center [455, 408] width 383 height 34
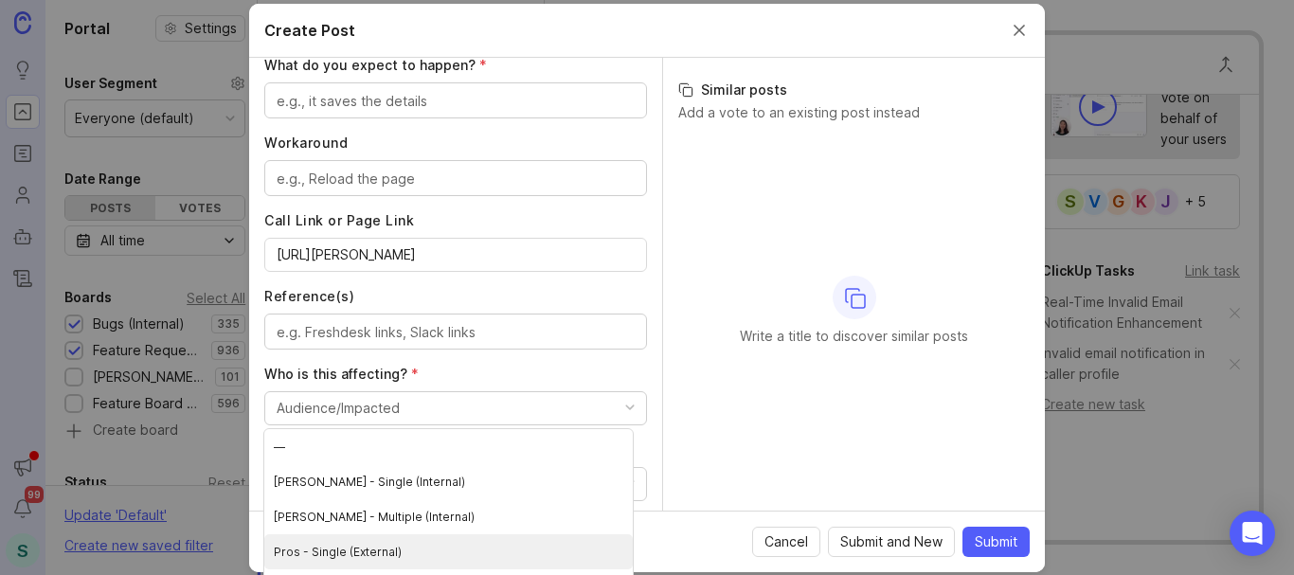
click at [366, 549] on \(External\) "Pros - Single (External)" at bounding box center [448, 551] width 368 height 35
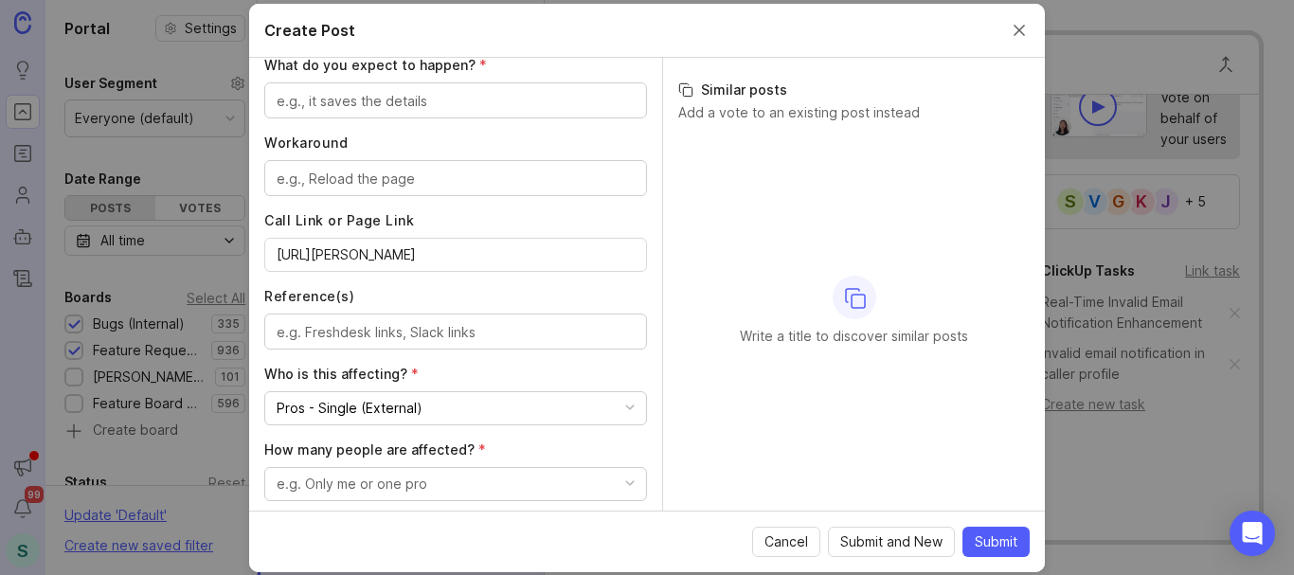
scroll to position [947, 0]
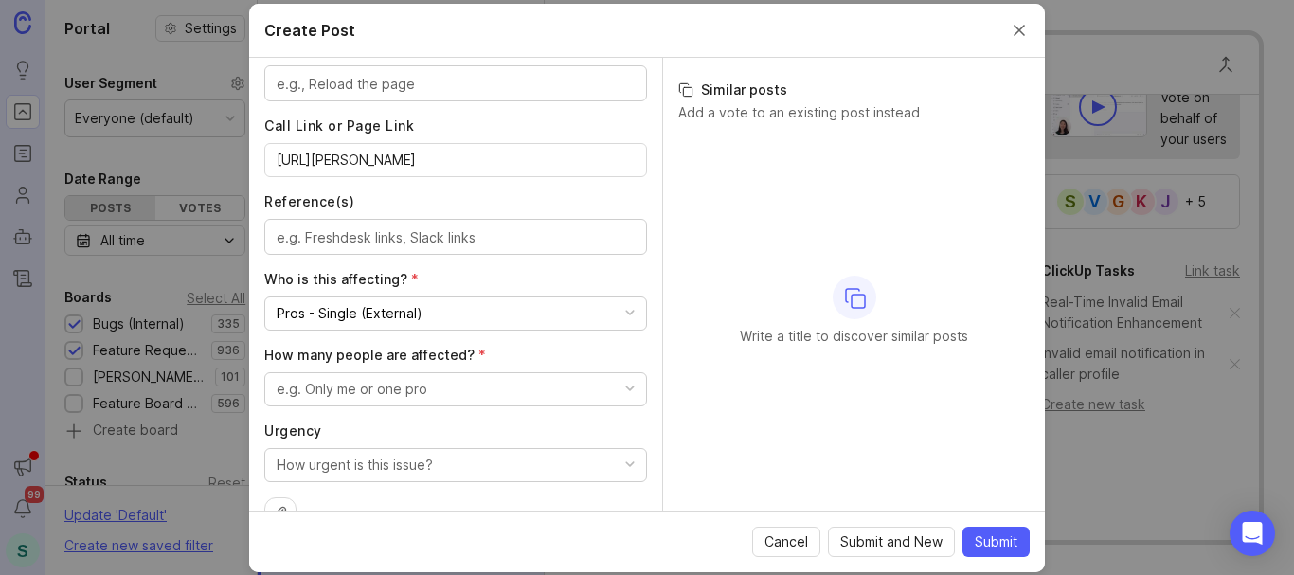
click at [390, 392] on div "e.g. Only me or one pro" at bounding box center [352, 389] width 151 height 21
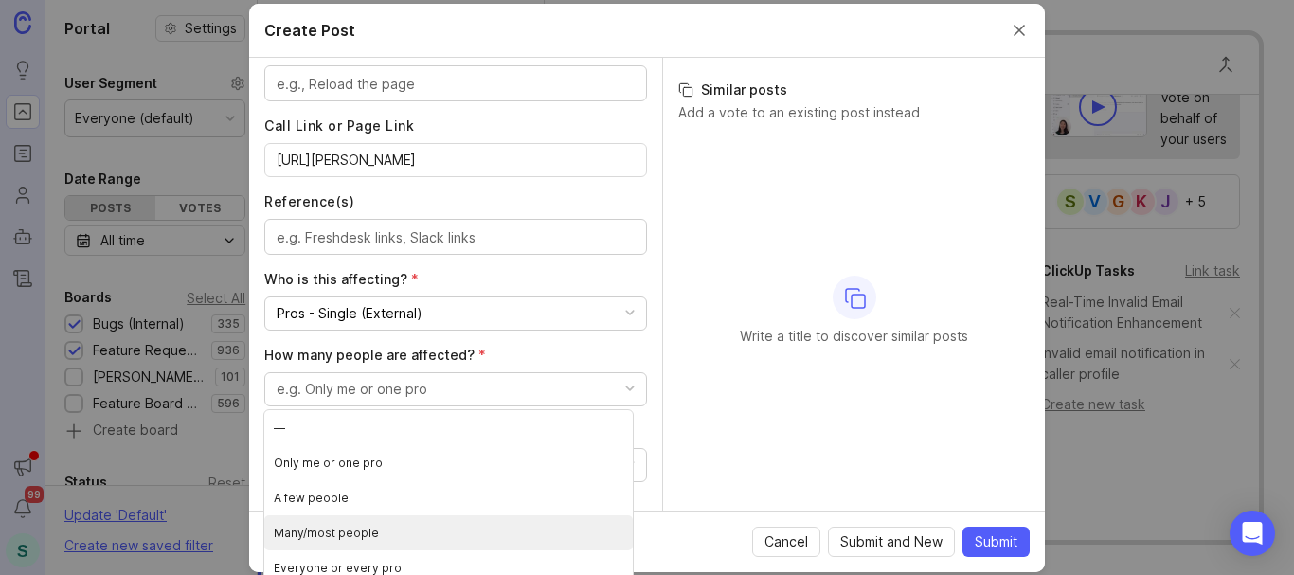
scroll to position [10, 0]
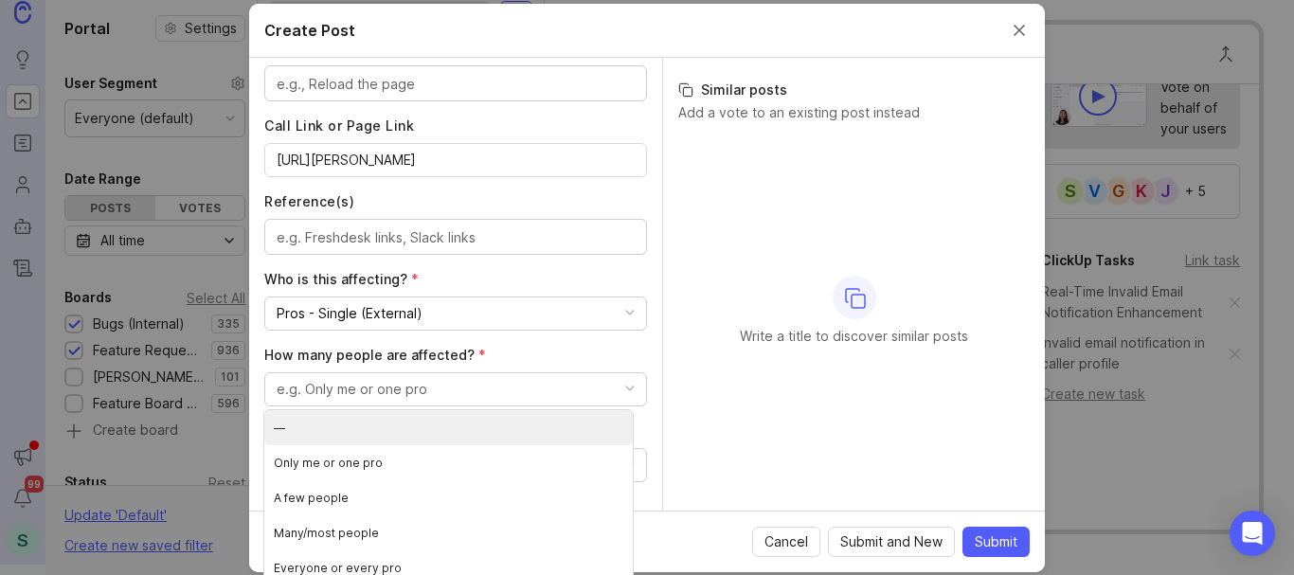
click at [264, 352] on span "How many people are affected? *" at bounding box center [375, 355] width 222 height 16
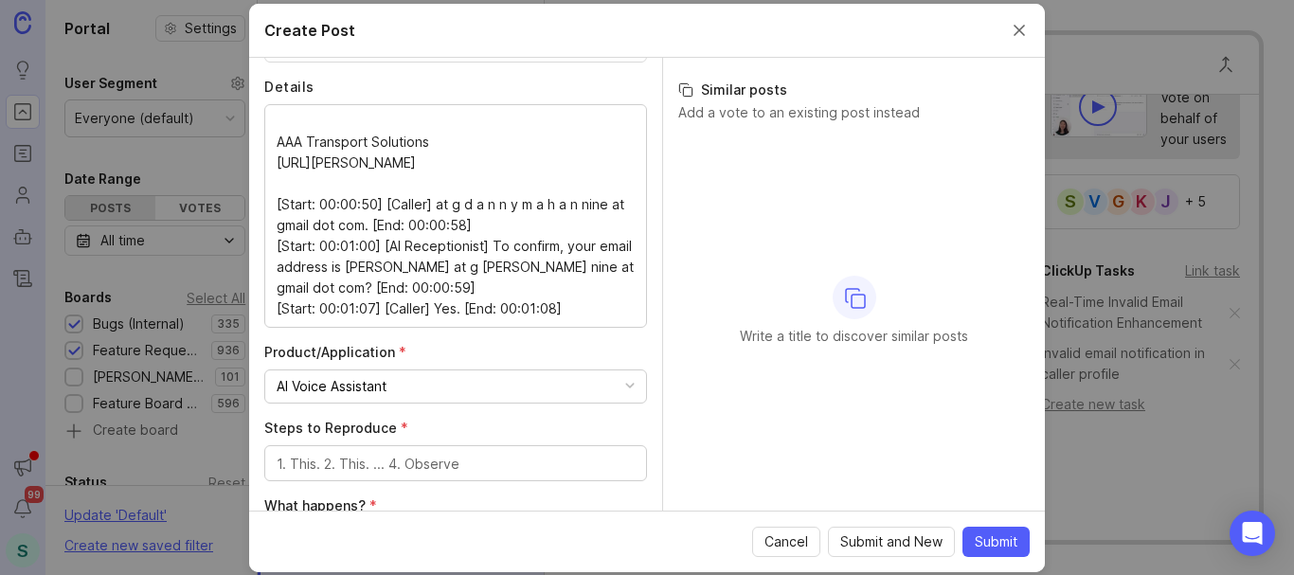
scroll to position [326, 0]
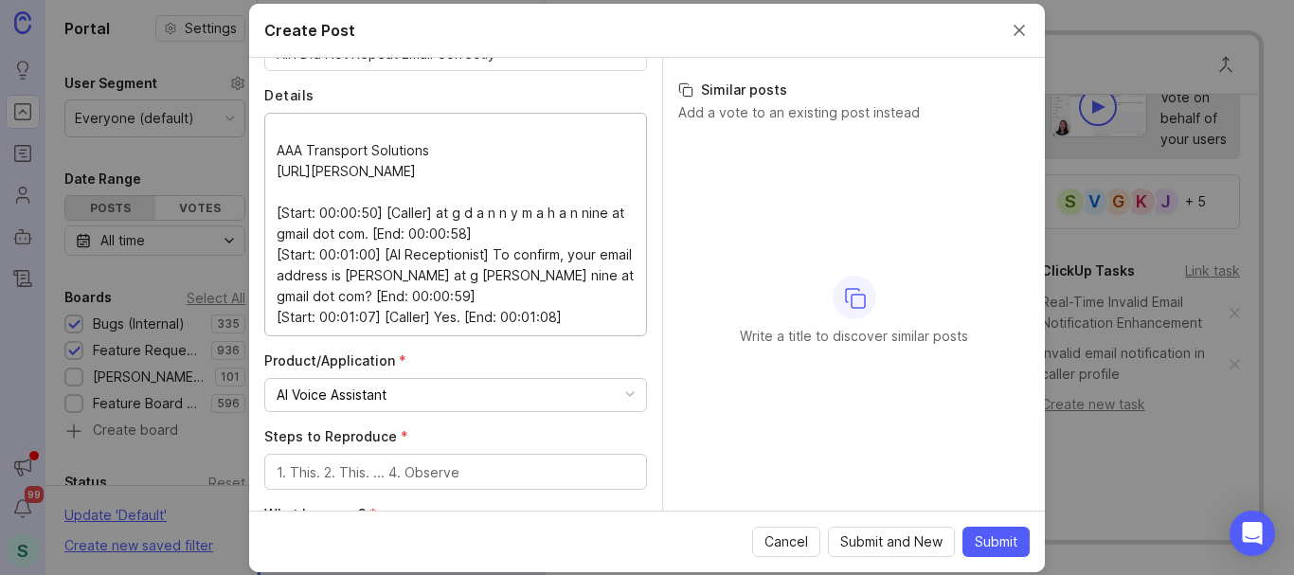
drag, startPoint x: 405, startPoint y: 162, endPoint x: 259, endPoint y: 152, distance: 147.2
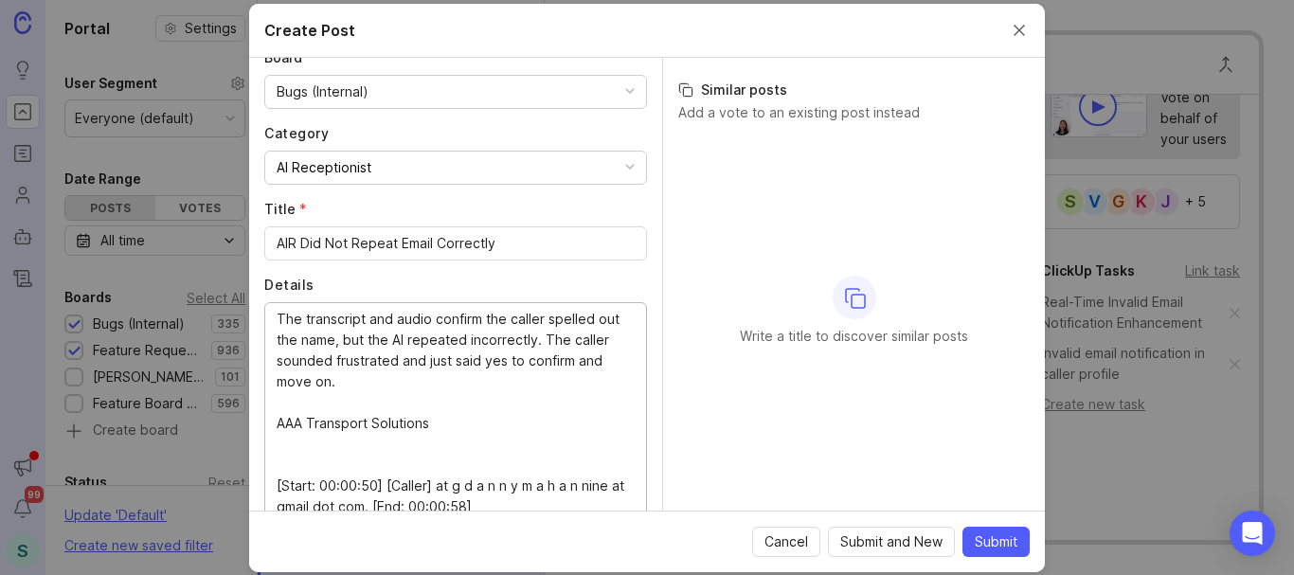
scroll to position [231, 0]
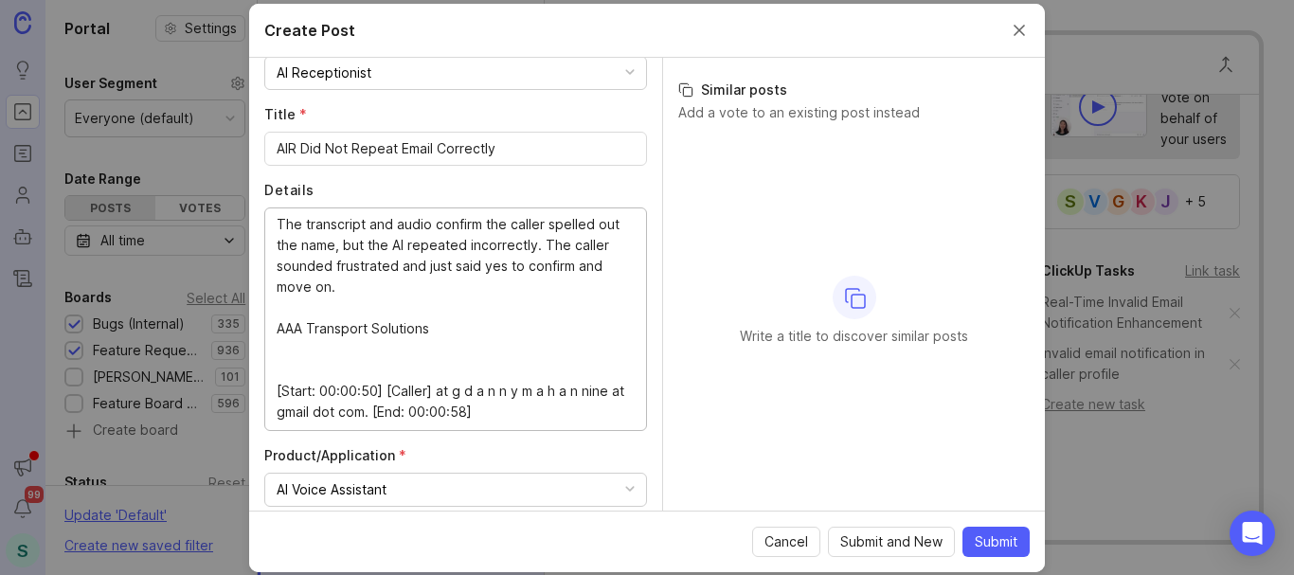
click at [277, 349] on textarea "The transcript and audio confirm the caller spelled out the name, but the AI re…" at bounding box center [456, 318] width 358 height 208
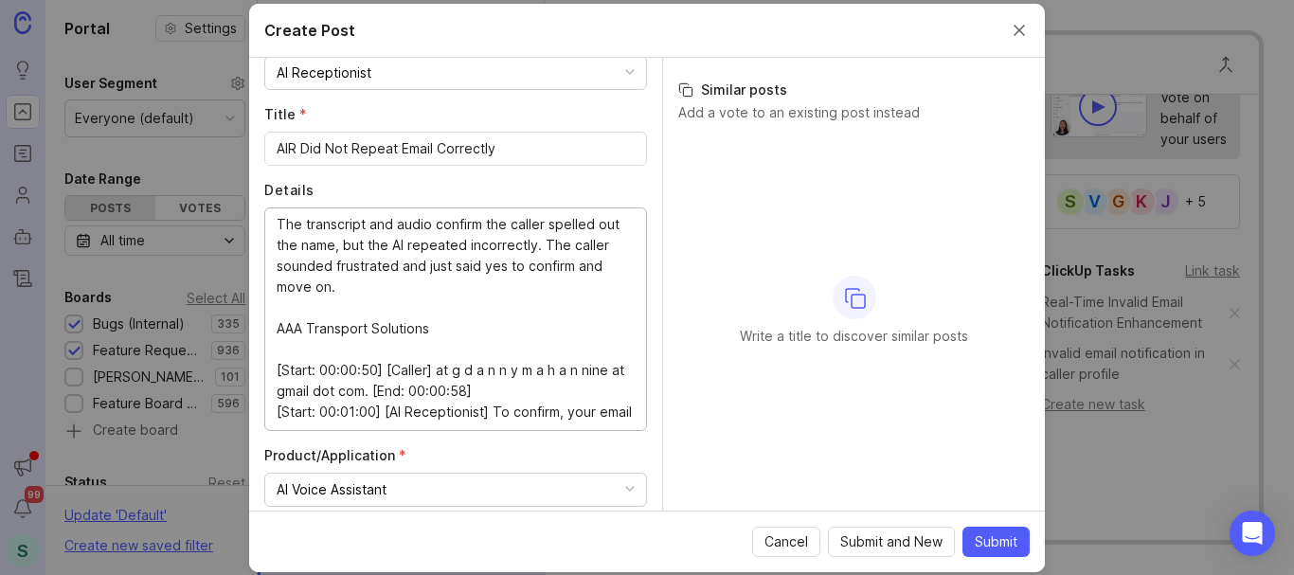
scroll to position [63, 0]
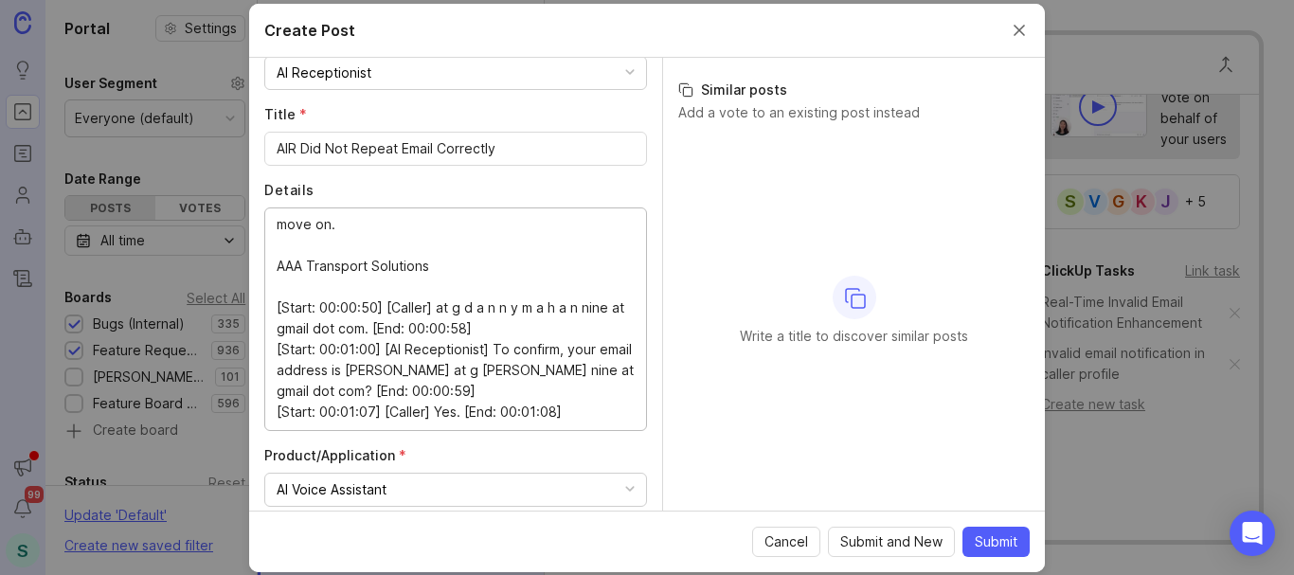
click at [277, 264] on textarea "The transcript and audio confirm the caller spelled out the name, but the AI re…" at bounding box center [456, 318] width 358 height 208
type textarea "The transcript and audio confirm the caller spelled out the name, but the AI re…"
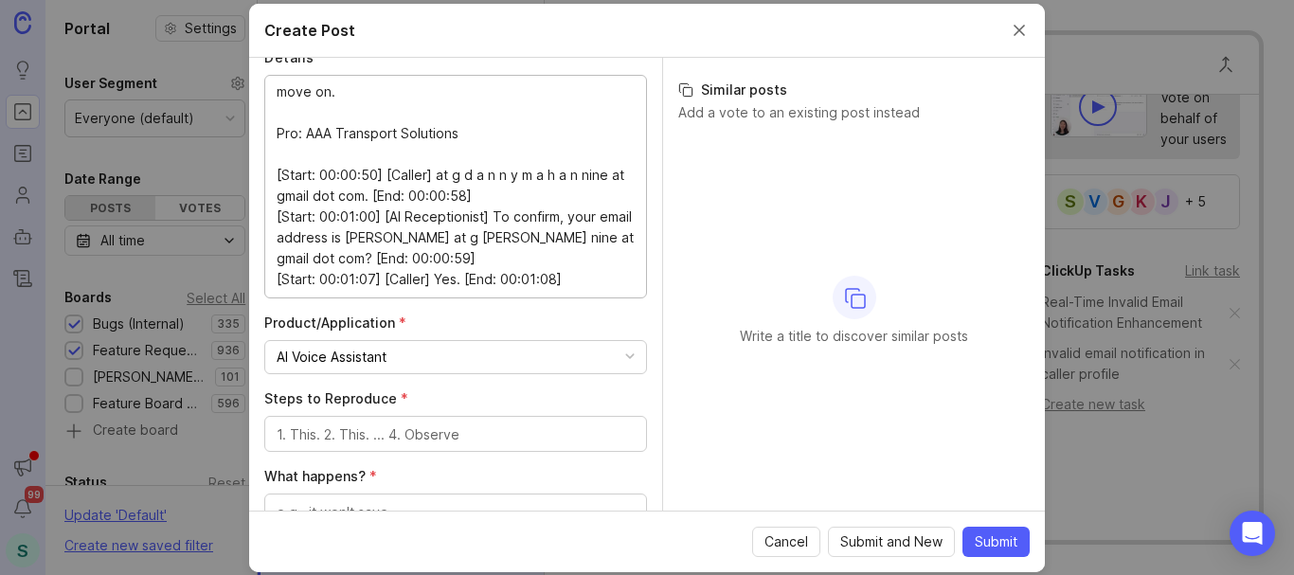
scroll to position [515, 0]
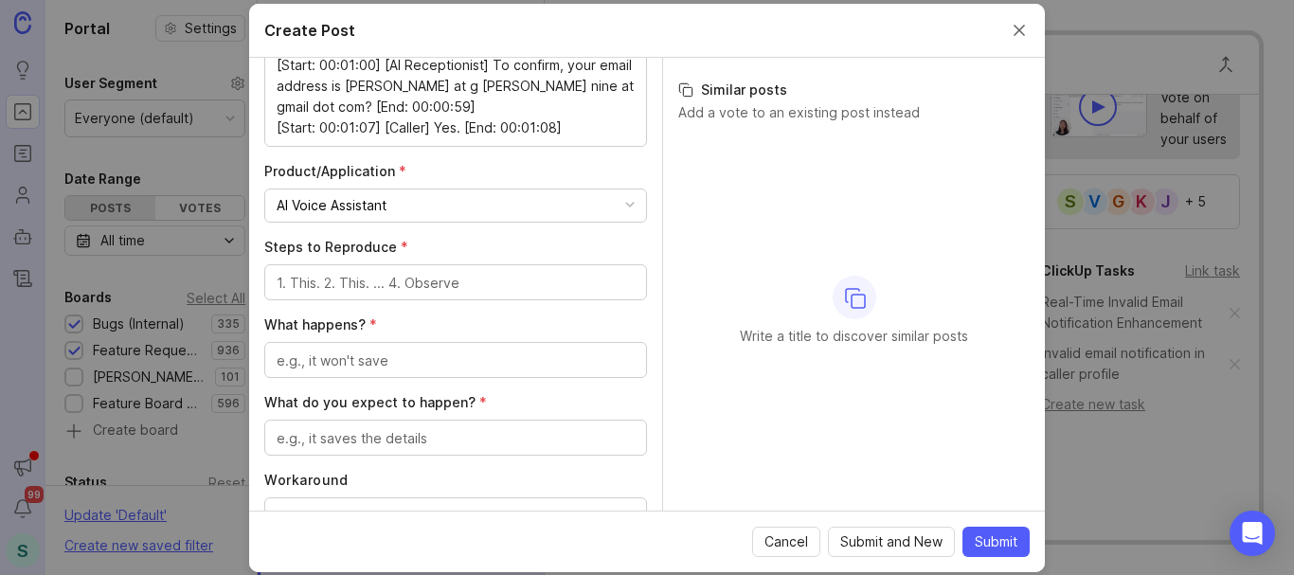
click at [991, 535] on span "Submit" at bounding box center [995, 541] width 43 height 19
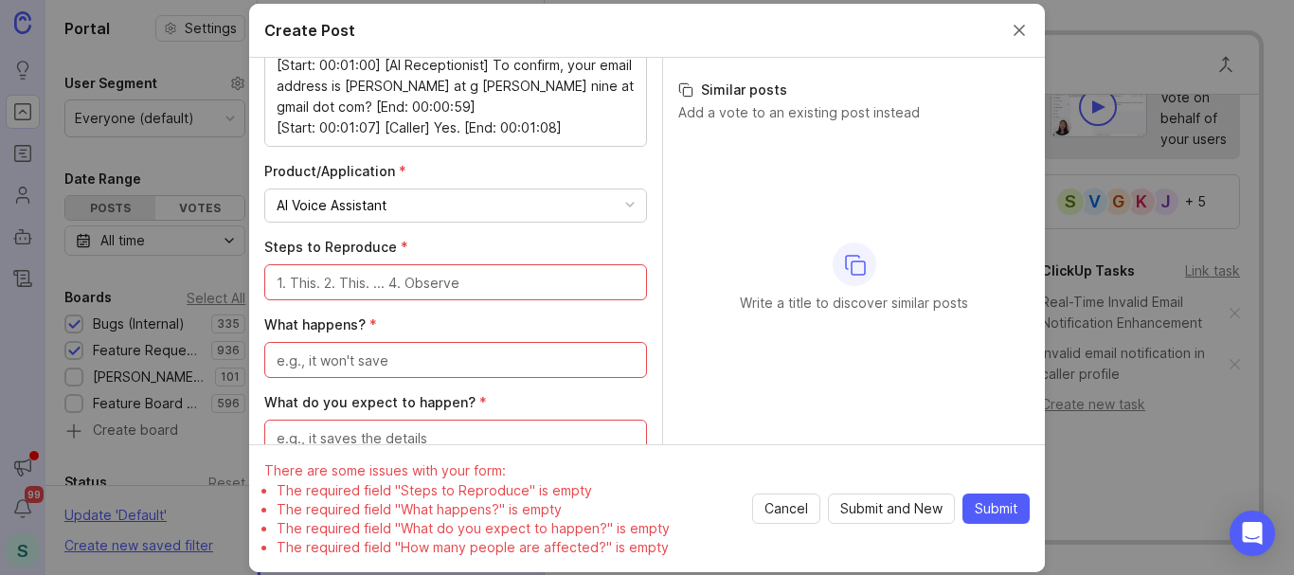
click at [348, 287] on textarea "Steps to Reproduce *" at bounding box center [456, 283] width 358 height 21
type textarea "S"
type textarea "Spell name slowly"
click at [412, 357] on textarea "What happens? *" at bounding box center [456, 360] width 358 height 21
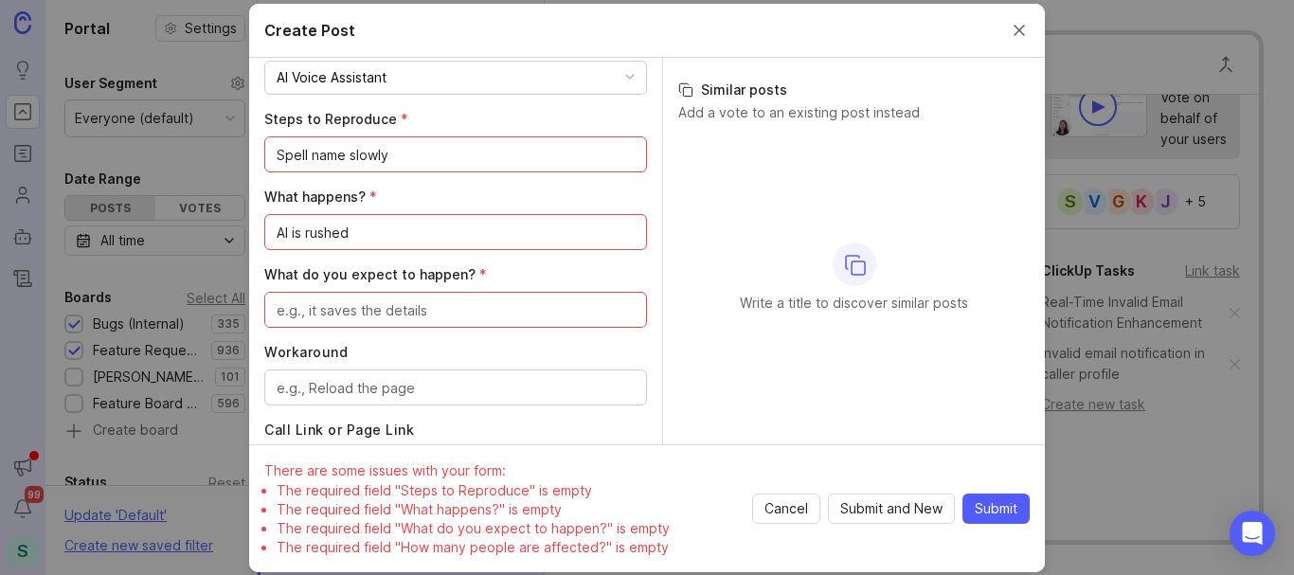
scroll to position [705, 0]
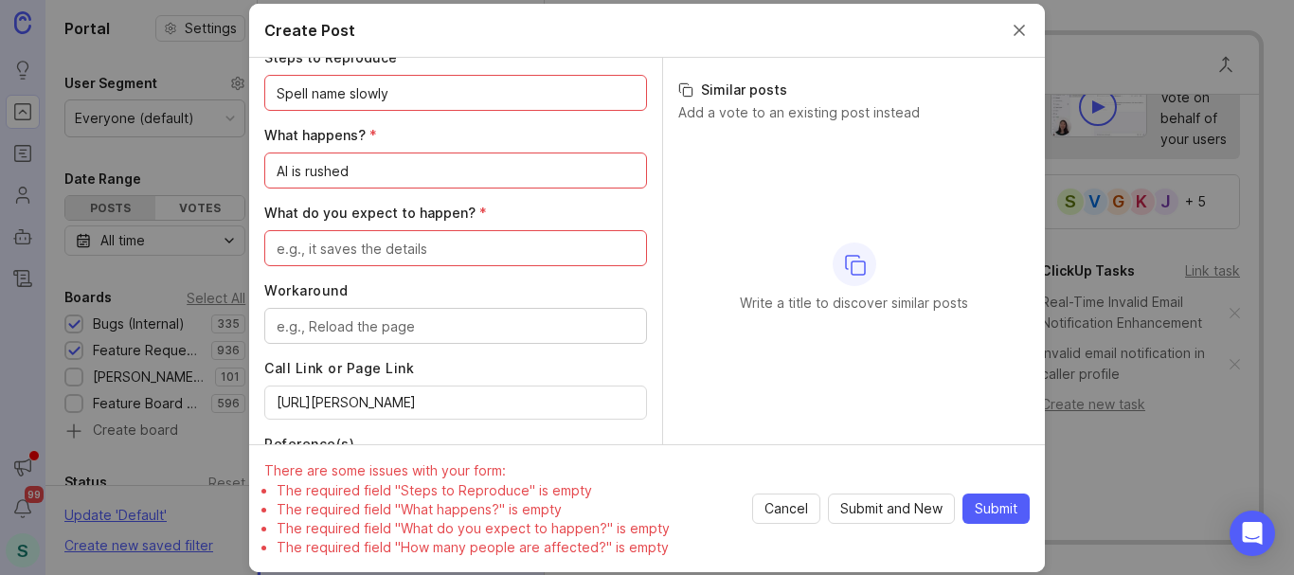
type textarea "AI is rushed"
click at [352, 254] on textarea "What do you expect to happen? *" at bounding box center [456, 249] width 358 height 21
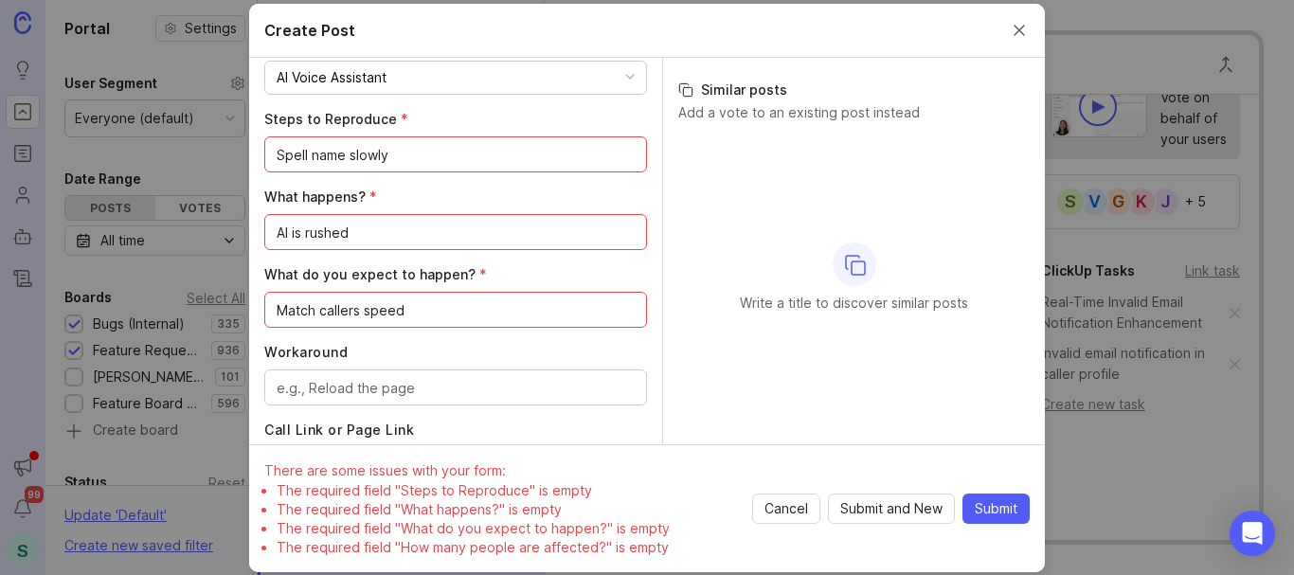
scroll to position [610, 0]
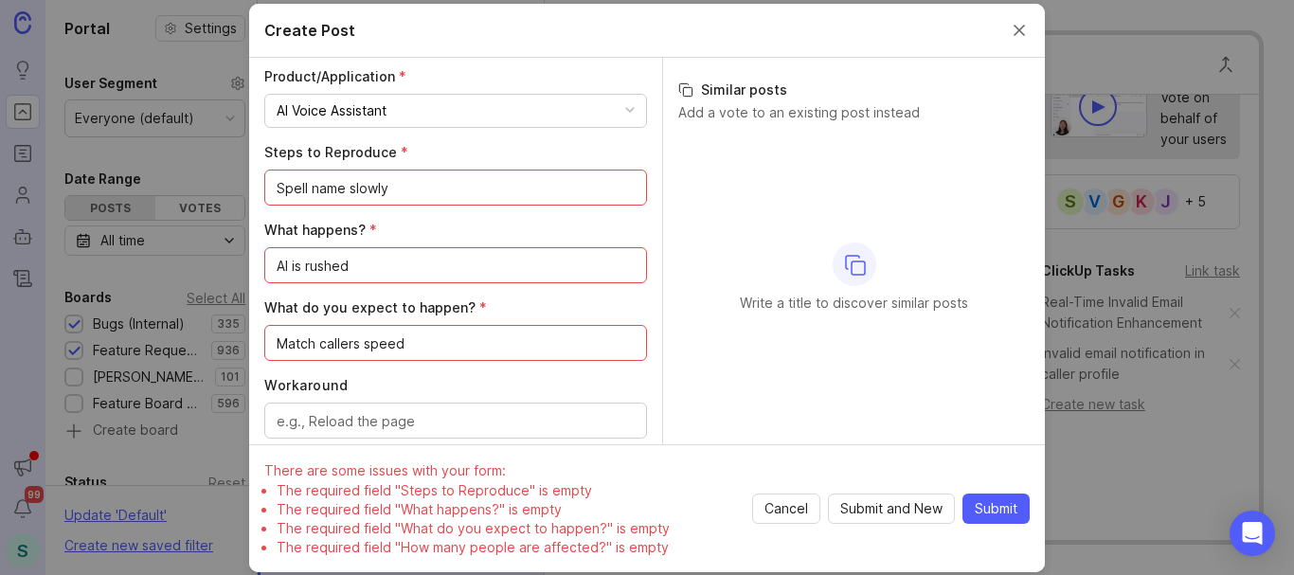
click at [281, 334] on textarea "Match callers speed" at bounding box center [456, 343] width 358 height 21
click at [290, 341] on textarea "Match callers speed" at bounding box center [456, 343] width 358 height 21
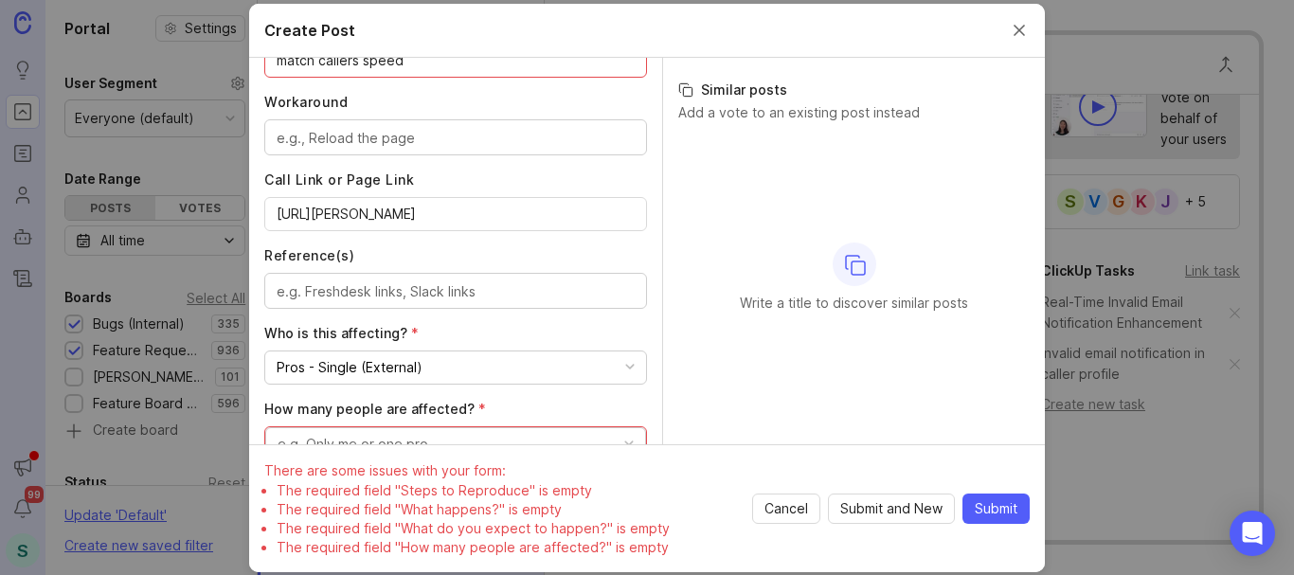
scroll to position [1057, 0]
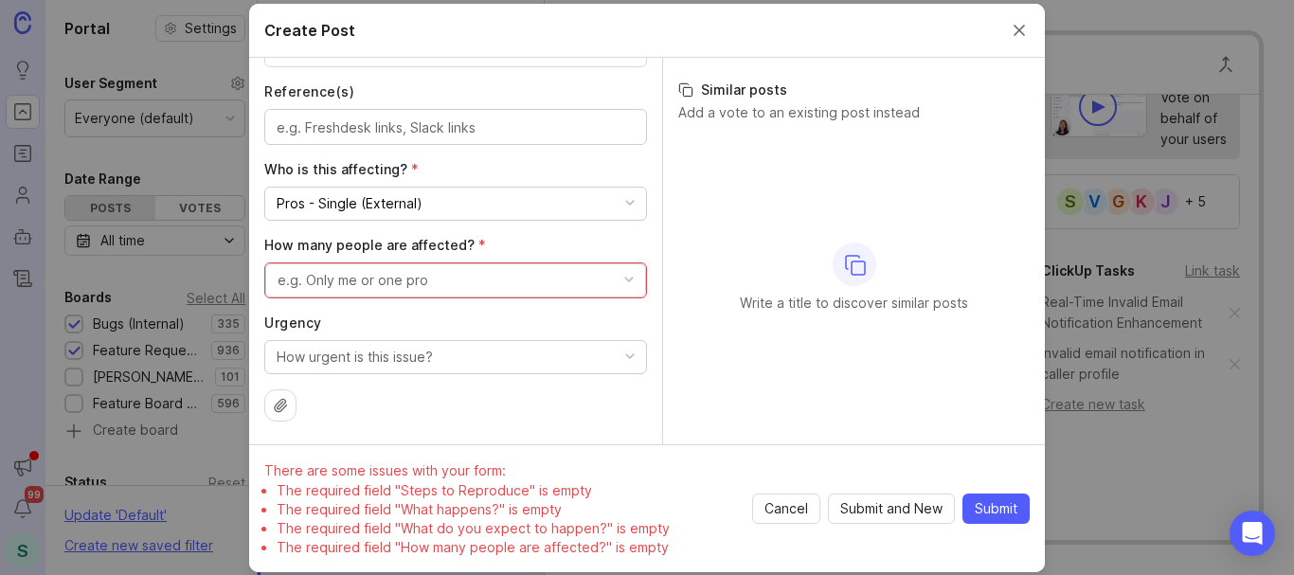
type textarea "match callers speed"
click at [396, 275] on div "e.g. Only me or one pro" at bounding box center [352, 280] width 151 height 21
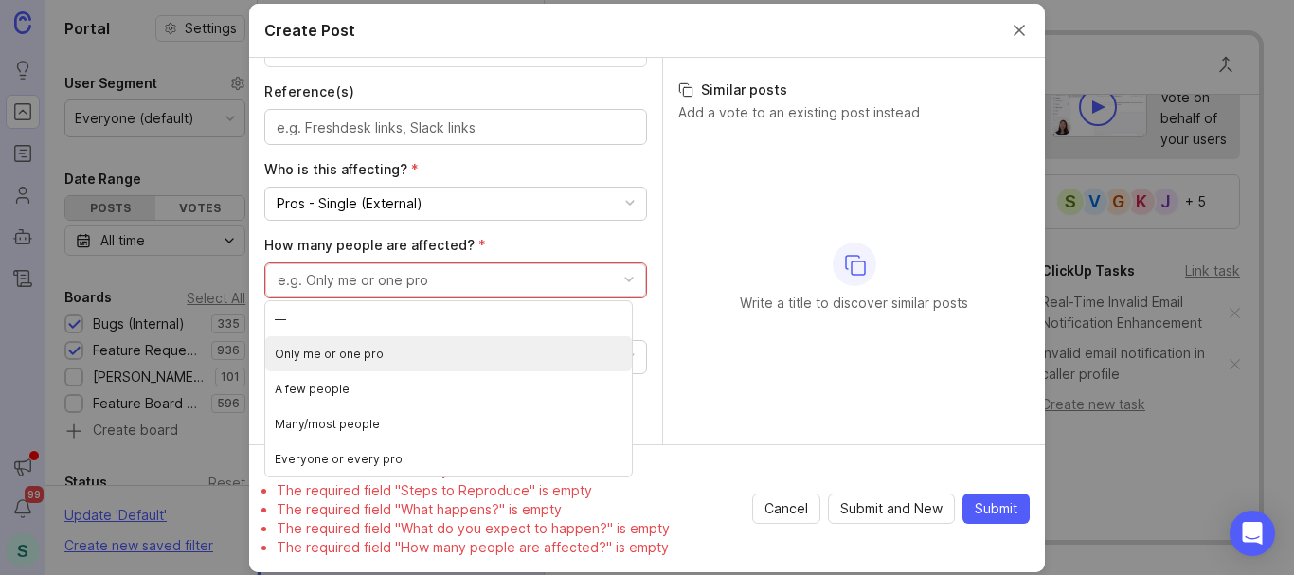
click at [383, 354] on pro "Only me or one pro" at bounding box center [448, 353] width 366 height 35
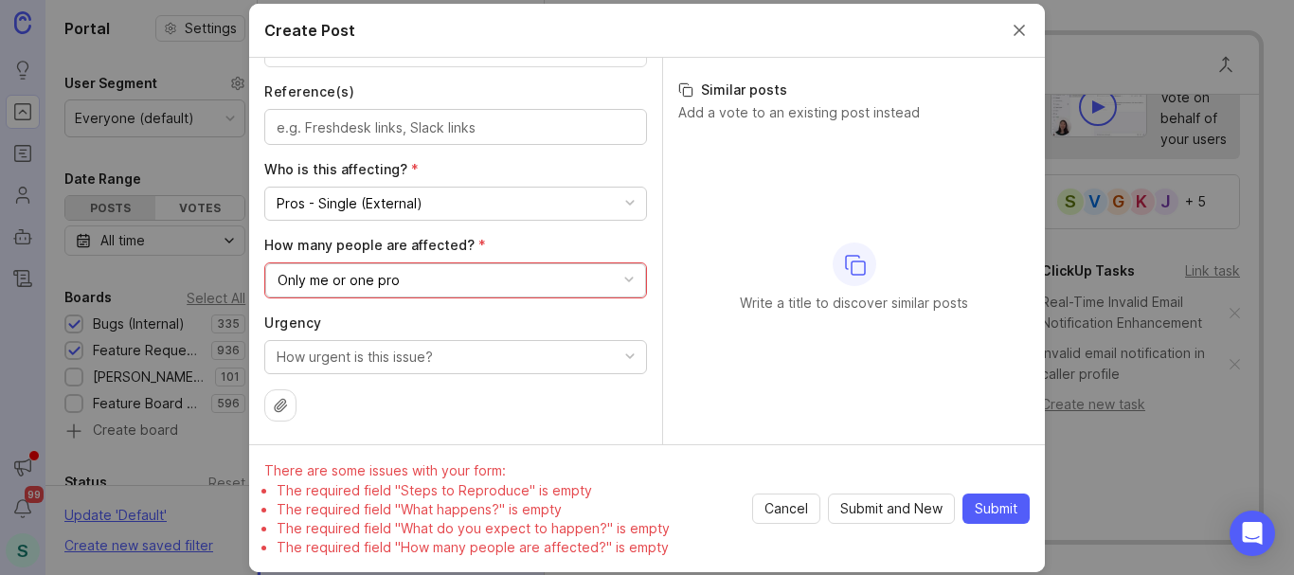
click at [473, 360] on button "How urgent is this issue?" at bounding box center [455, 357] width 383 height 34
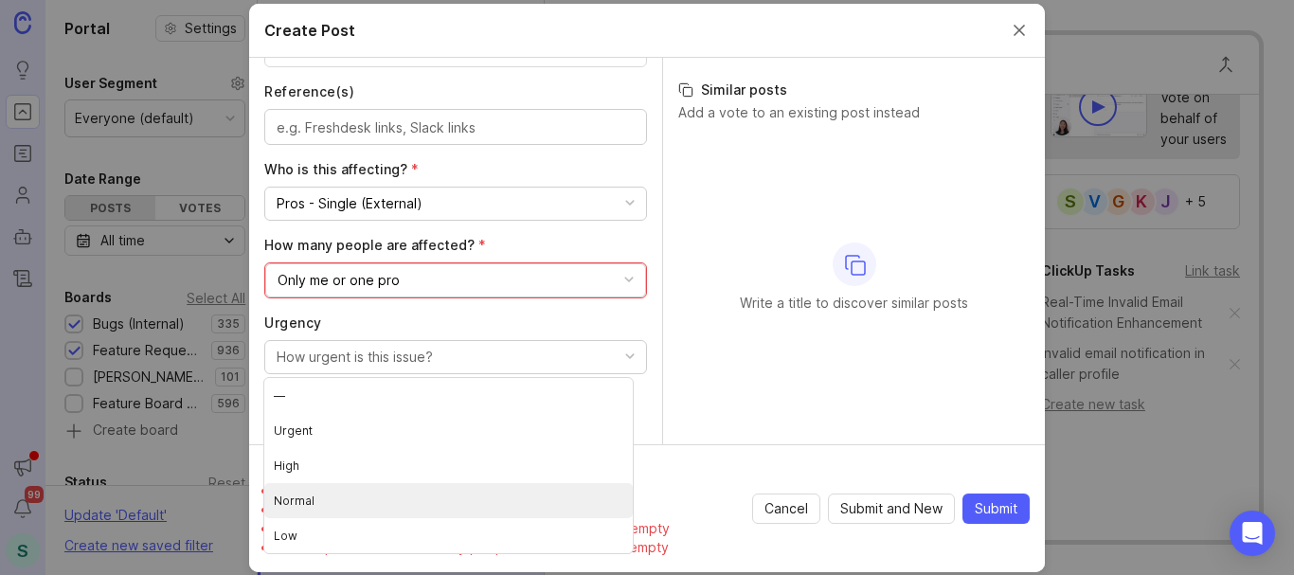
click at [320, 507] on li "Normal" at bounding box center [448, 500] width 368 height 35
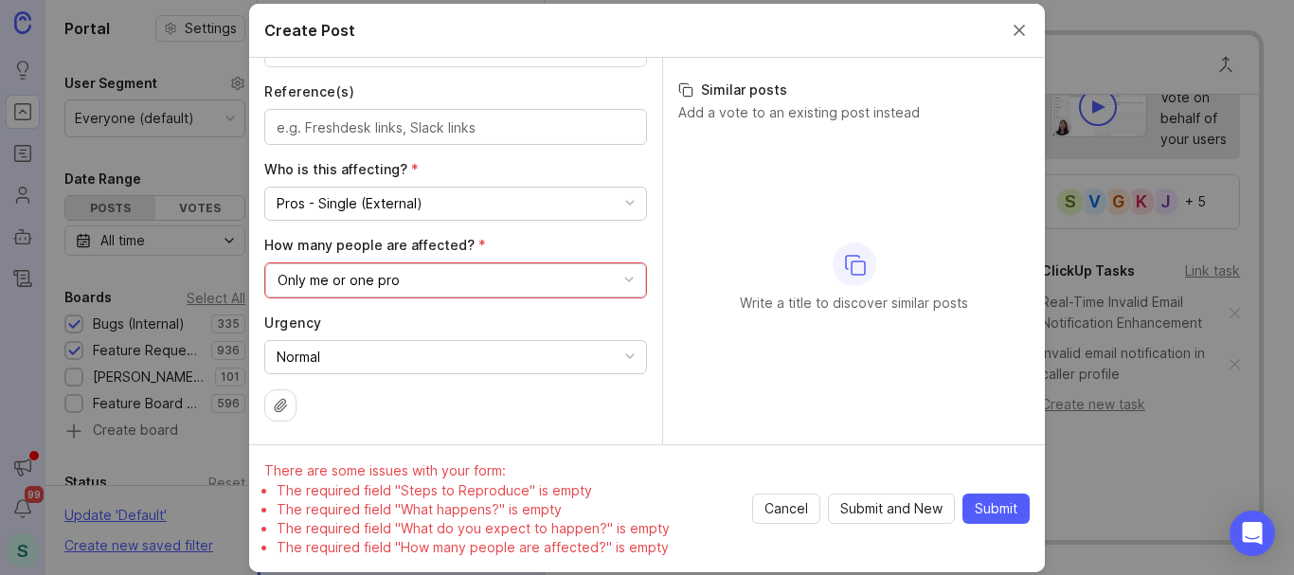
click at [979, 504] on span "Submit" at bounding box center [995, 508] width 43 height 19
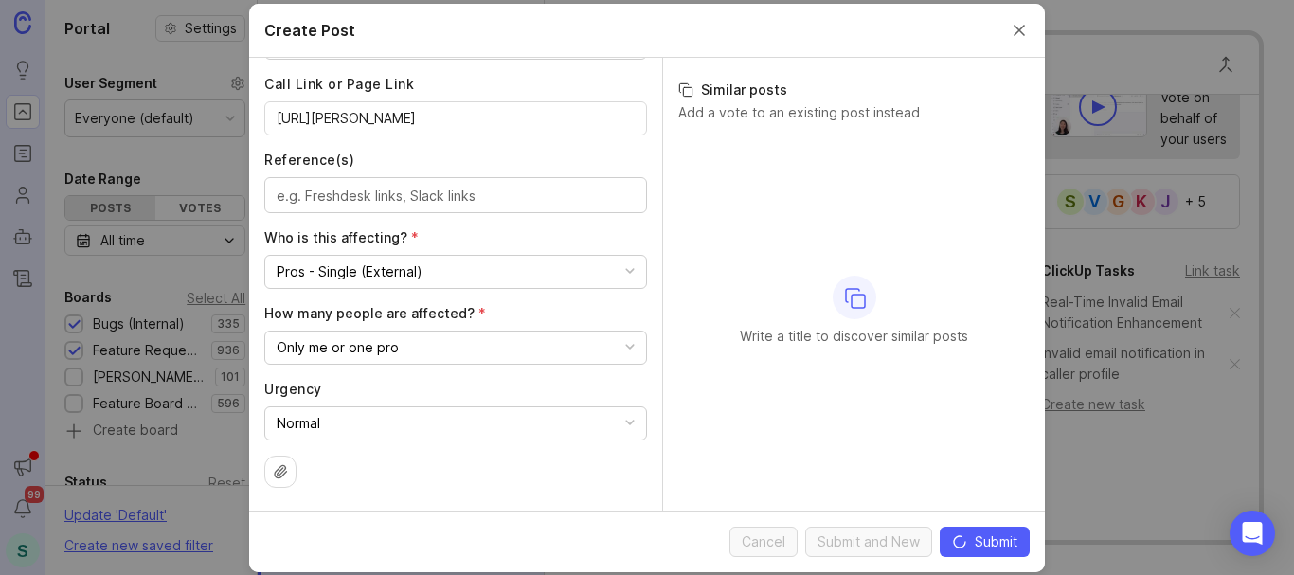
scroll to position [989, 0]
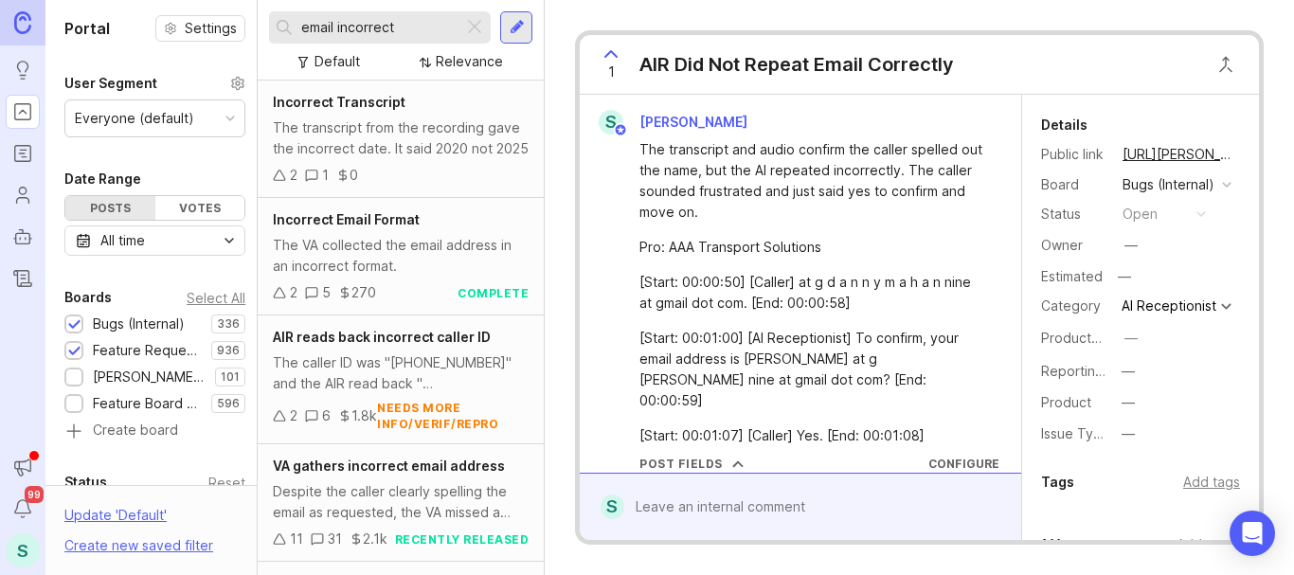
click at [813, 66] on div "AIR Did Not Repeat Email Correctly" at bounding box center [796, 64] width 314 height 27
